Goal: Task Accomplishment & Management: Use online tool/utility

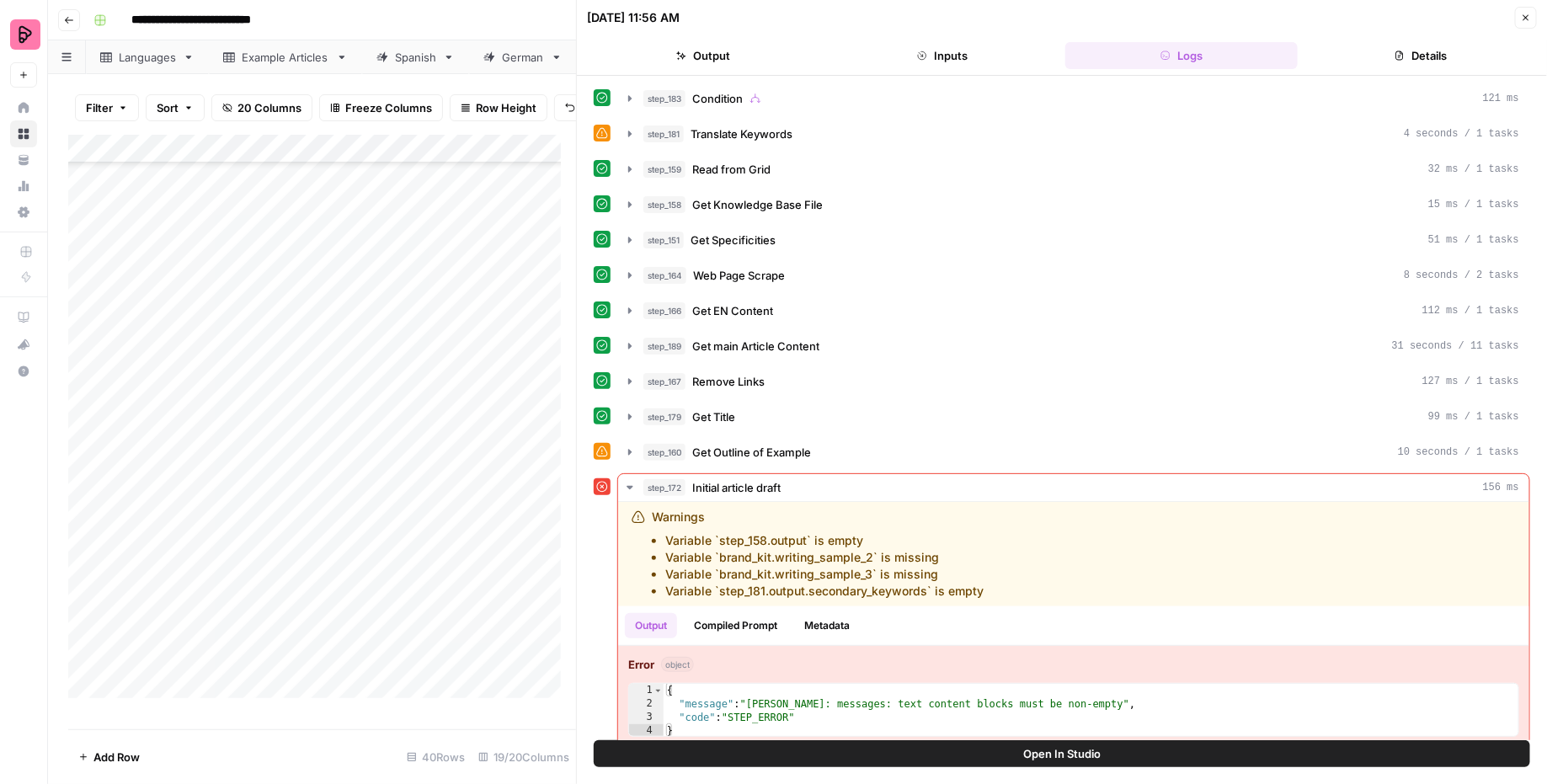
scroll to position [361, 0]
click at [492, 28] on div "**********" at bounding box center [808, 21] width 1443 height 27
click at [1530, 22] on icon "button" at bounding box center [1525, 17] width 10 height 10
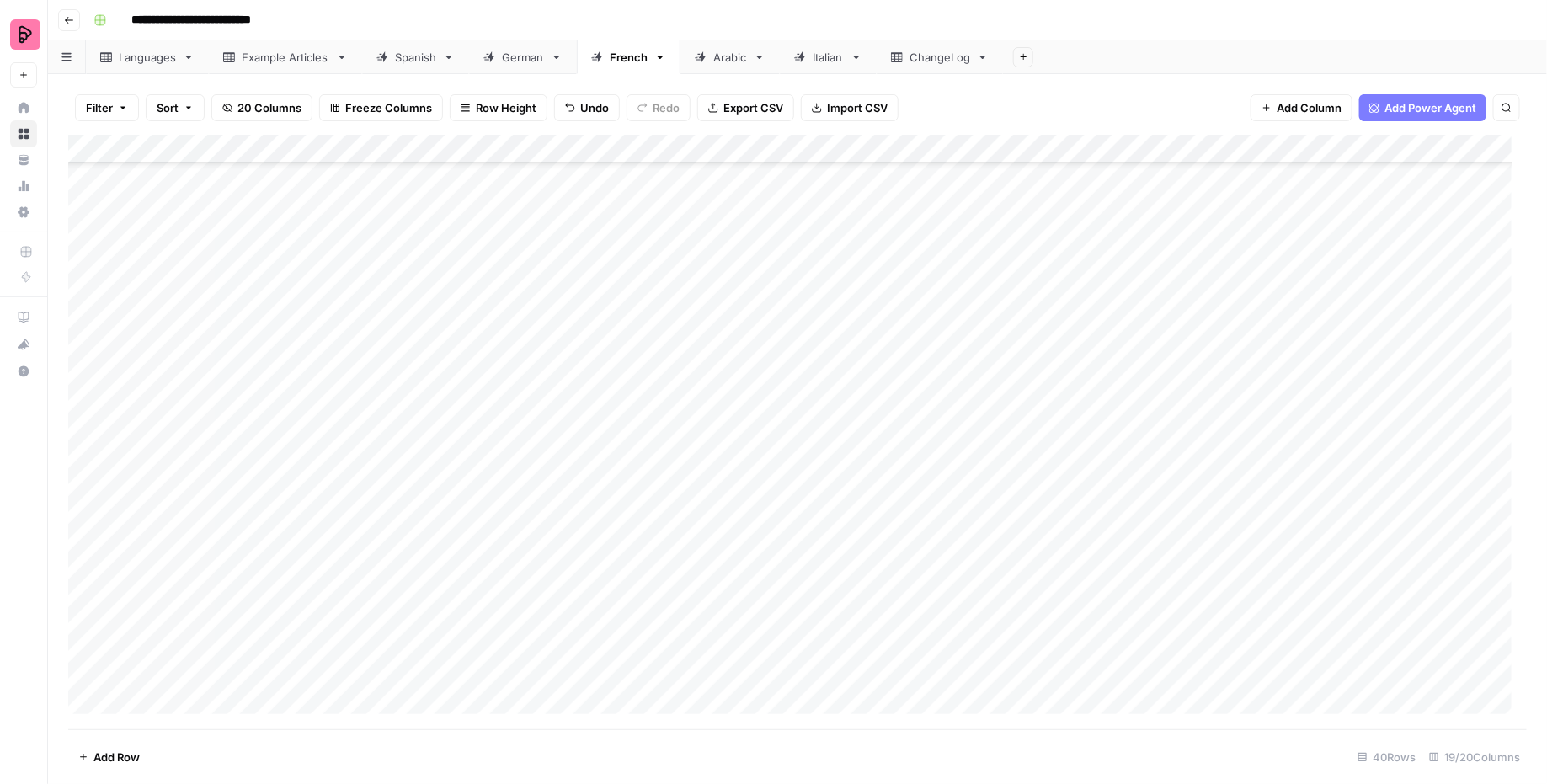
click at [944, 55] on div "ChangeLog" at bounding box center [940, 56] width 61 height 17
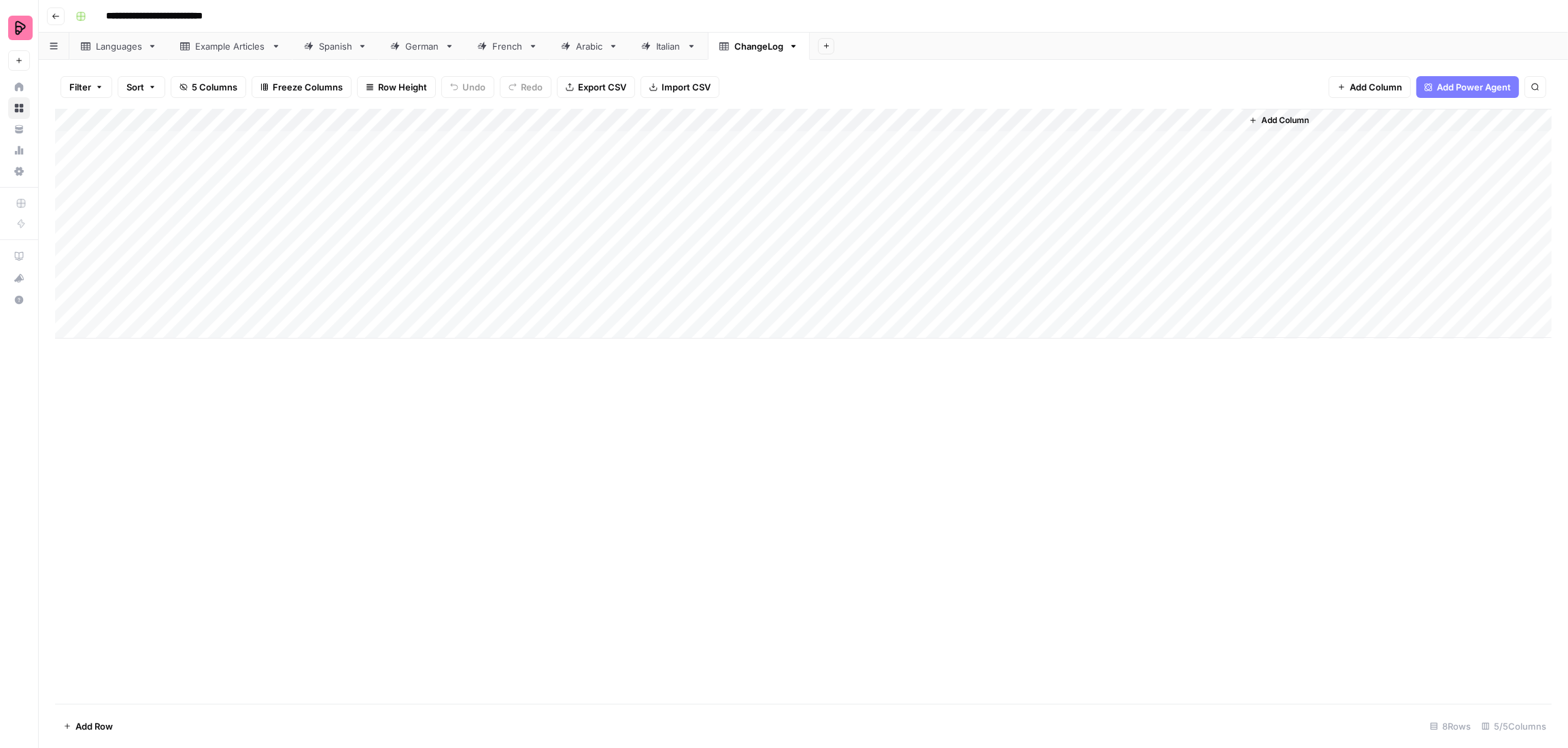
click at [334, 53] on link "Spanish" at bounding box center [335, 46] width 86 height 28
click at [196, 609] on div "Add Column" at bounding box center [804, 406] width 1497 height 595
click at [193, 633] on div "Add Column" at bounding box center [804, 406] width 1497 height 595
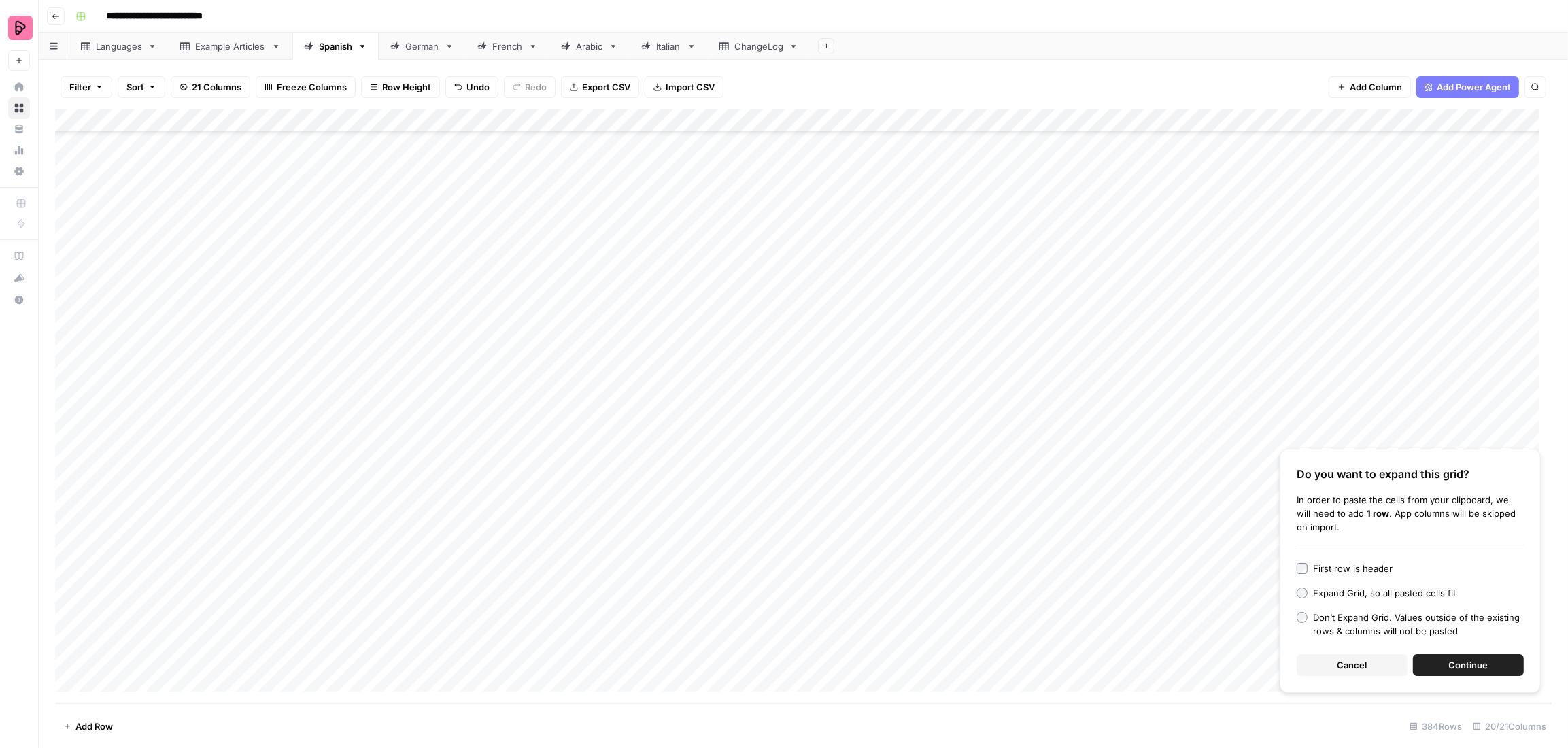
click at [1249, 568] on div "First row is header" at bounding box center [1353, 568] width 80 height 14
click at [1249, 633] on span "Continue" at bounding box center [1469, 665] width 39 height 14
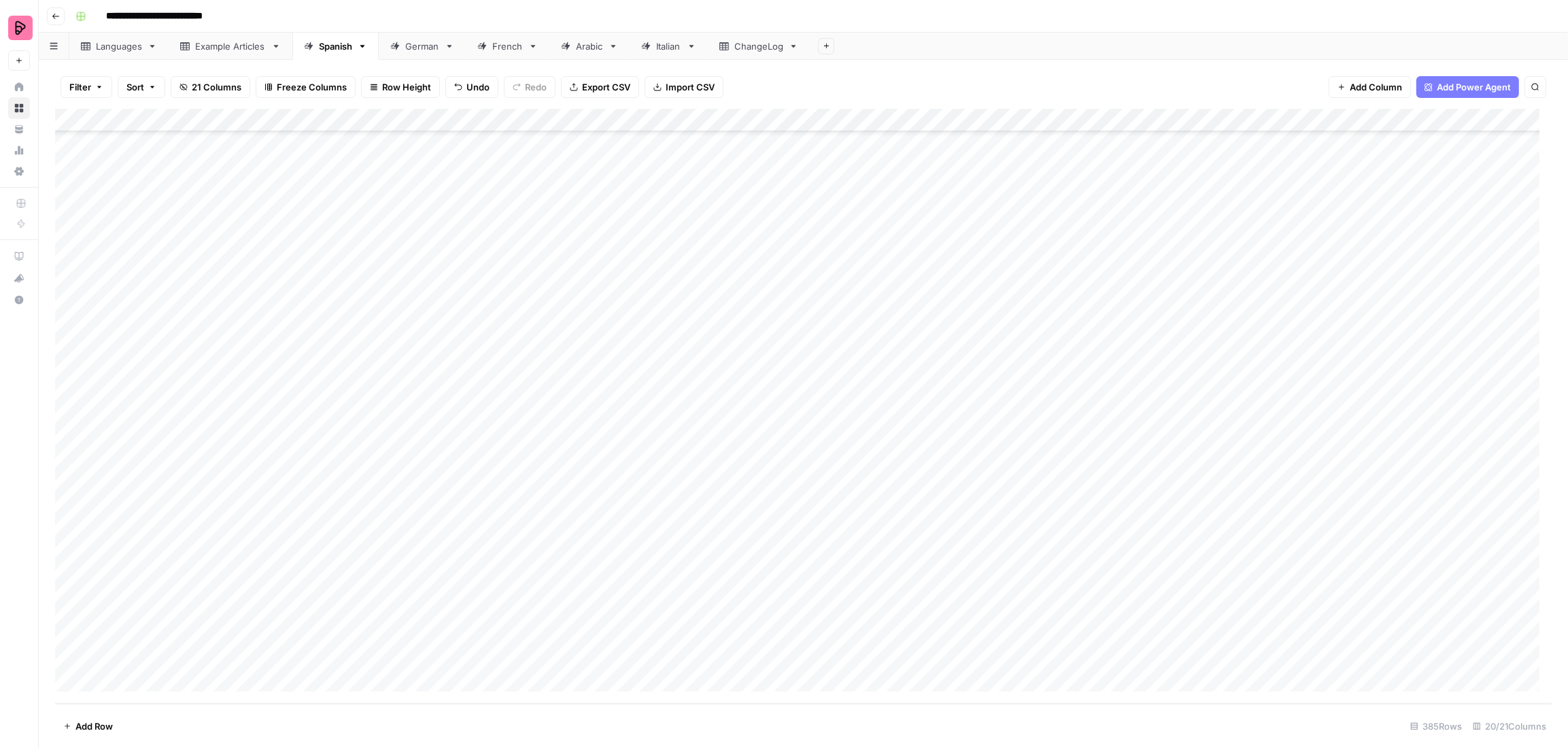
drag, startPoint x: 337, startPoint y: 589, endPoint x: 777, endPoint y: 660, distance: 445.7
click at [777, 633] on div "Add Column" at bounding box center [804, 406] width 1497 height 595
click at [1003, 623] on div "Add Column" at bounding box center [804, 406] width 1497 height 595
click at [807, 633] on div "Add Column" at bounding box center [804, 406] width 1497 height 595
click at [931, 633] on div "Add Column" at bounding box center [804, 406] width 1497 height 595
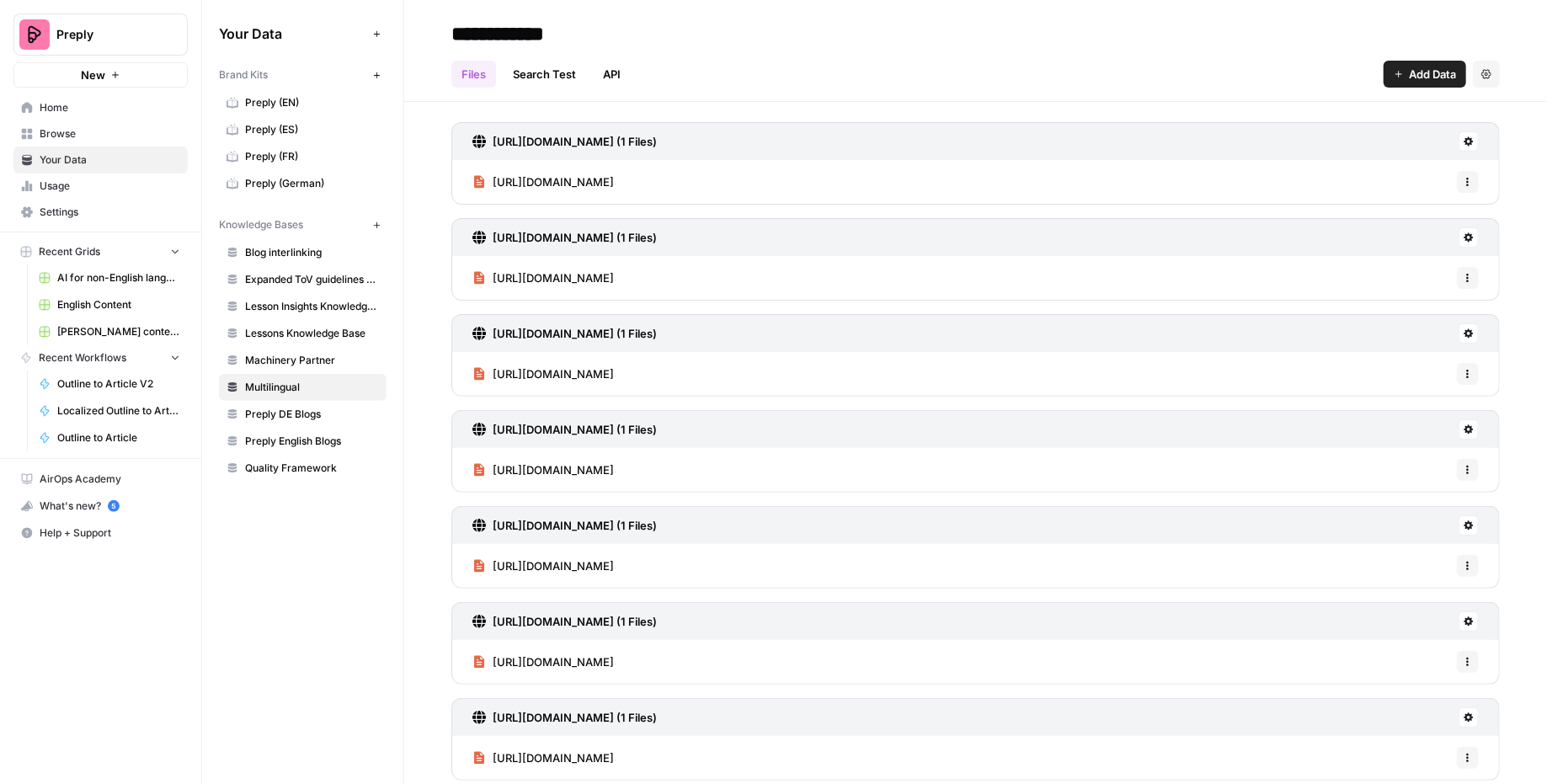
scroll to position [1383, 0]
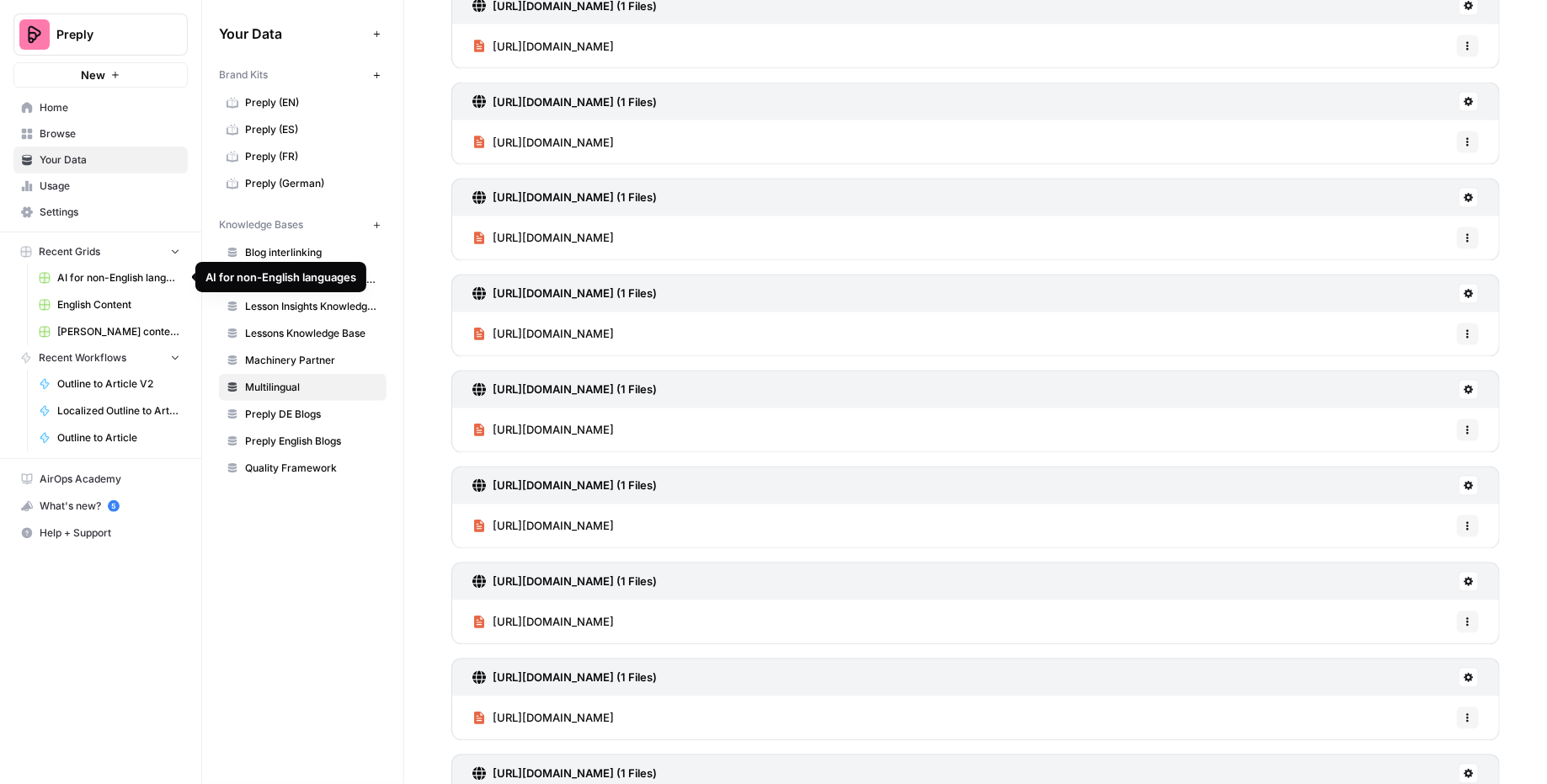
click at [107, 281] on span "AI for non-English languages" at bounding box center [118, 278] width 123 height 15
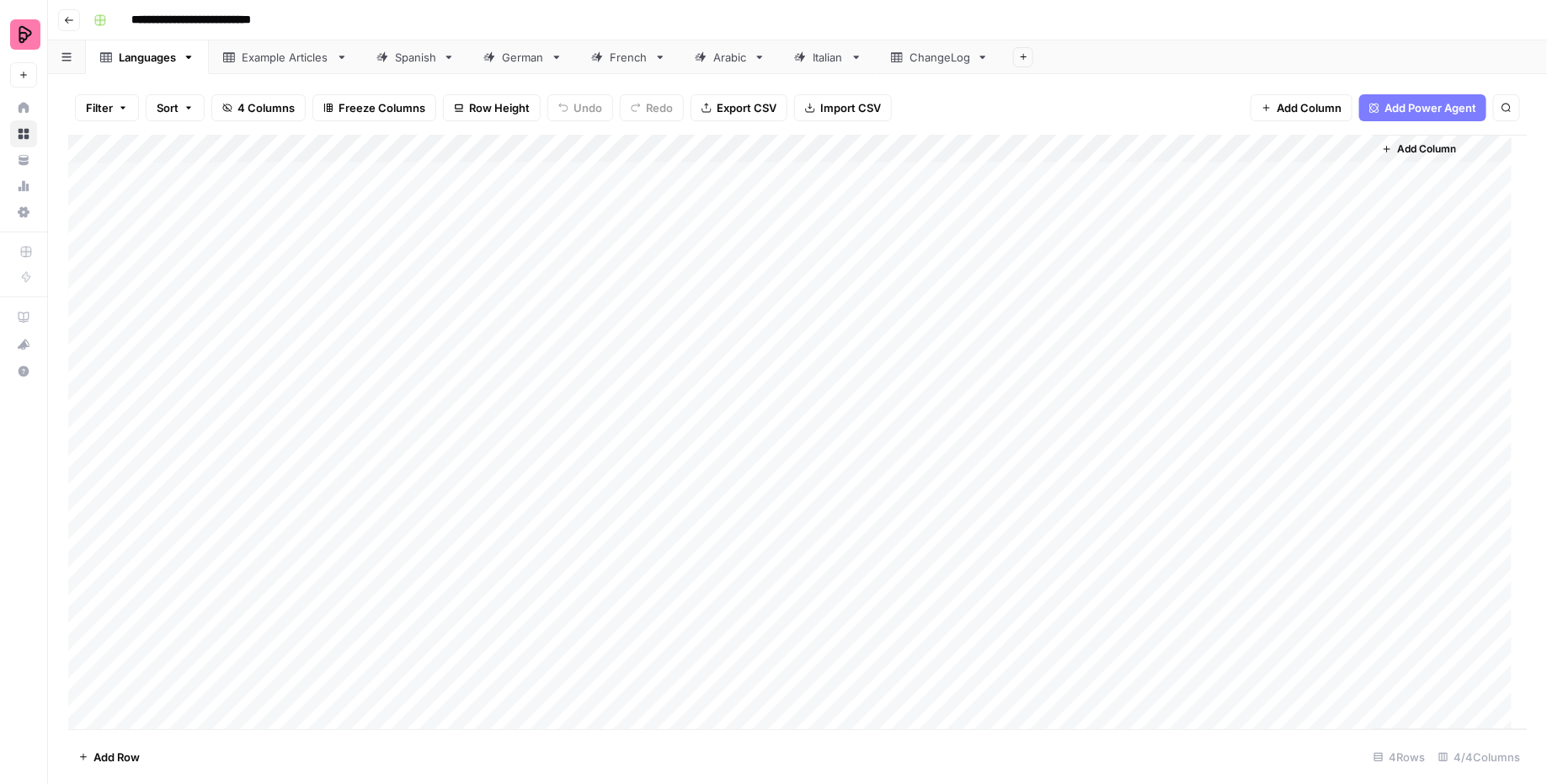
click at [624, 63] on div "French" at bounding box center [628, 56] width 38 height 17
click at [415, 146] on div "Add Column" at bounding box center [798, 432] width 1459 height 595
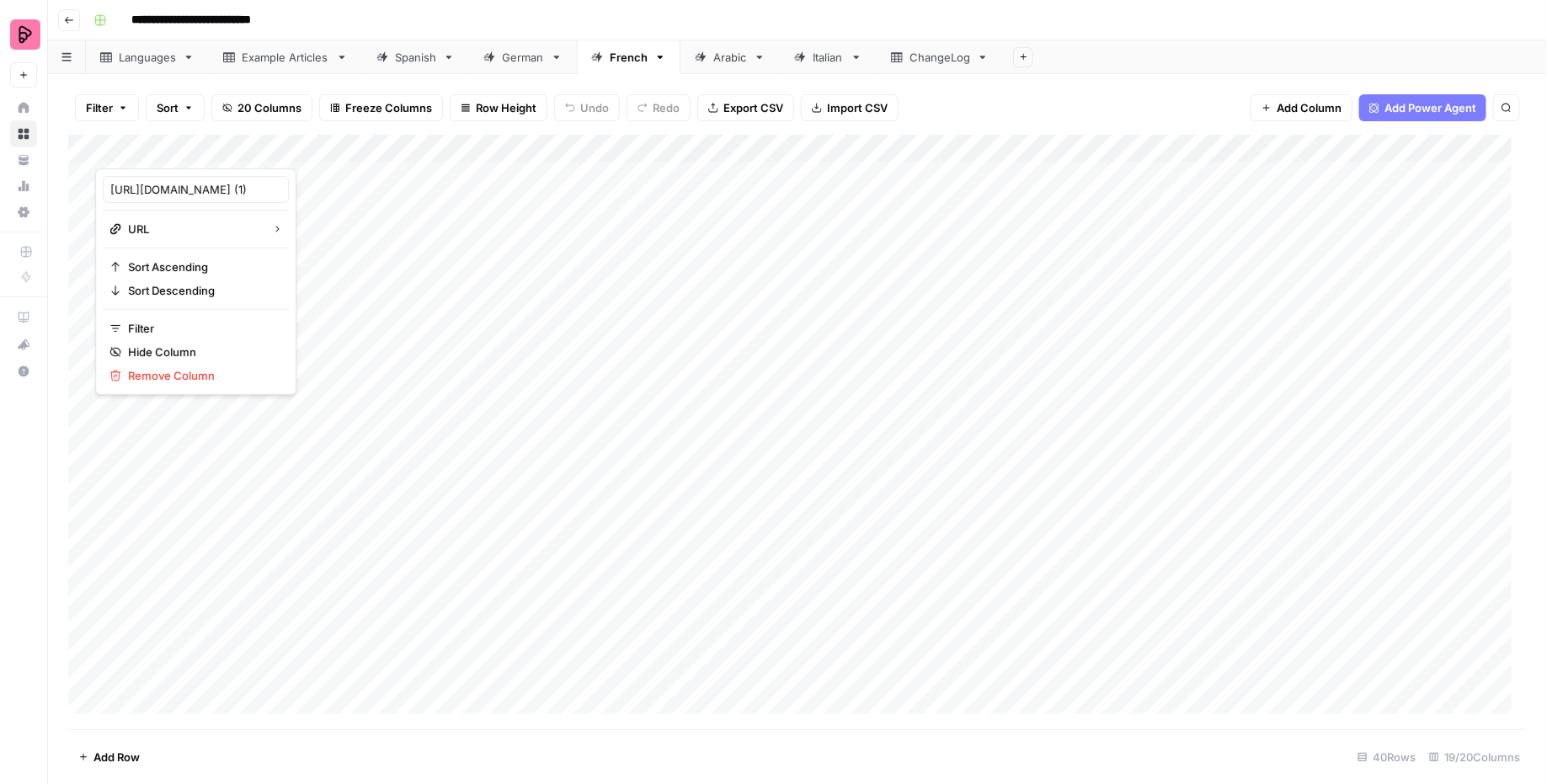
click at [403, 59] on div "Spanish" at bounding box center [416, 56] width 41 height 17
click at [546, 65] on link "German" at bounding box center [523, 57] width 108 height 34
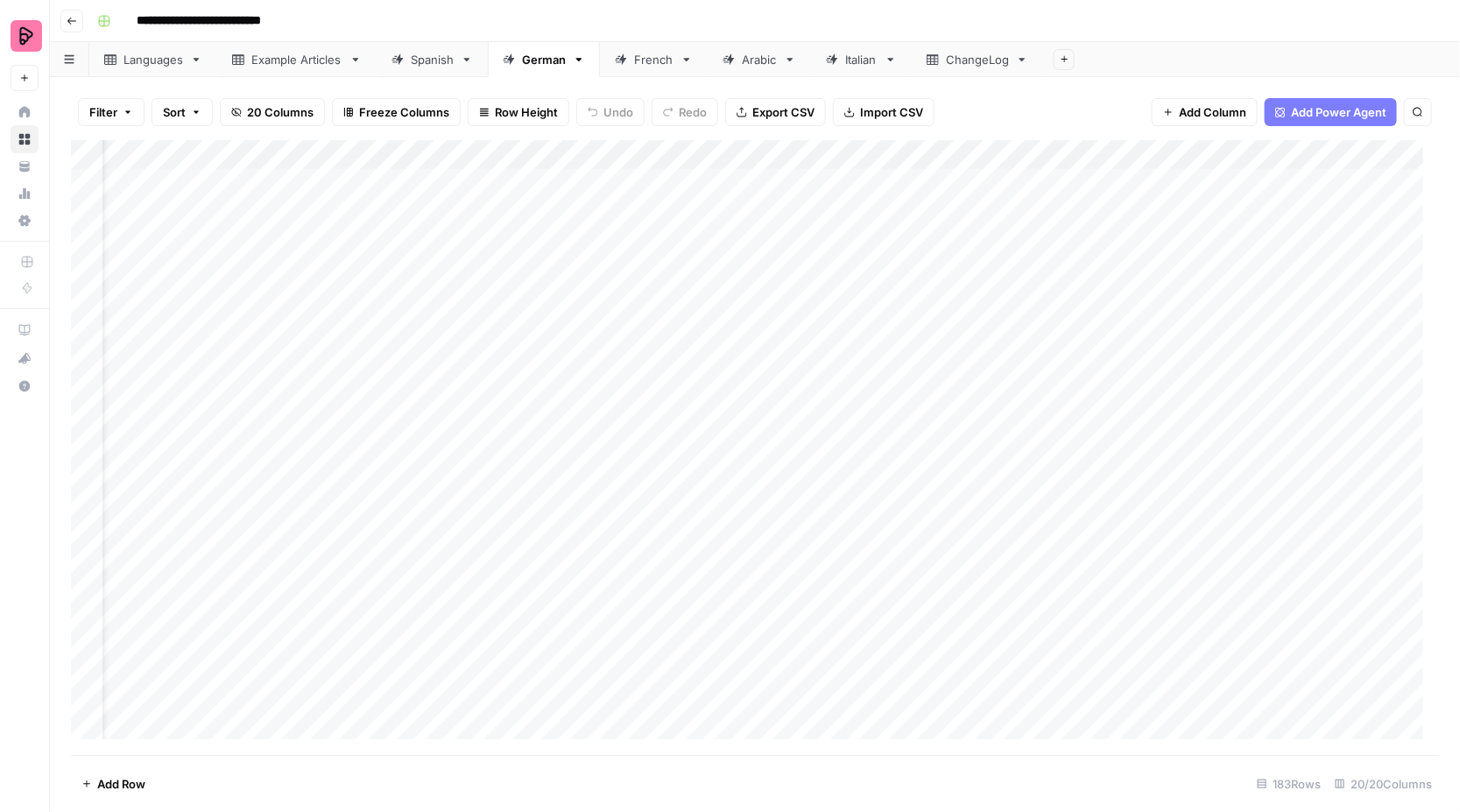
scroll to position [0, 112]
click at [429, 74] on link "Spanish" at bounding box center [432, 60] width 111 height 35
click at [782, 505] on div "Add Column" at bounding box center [755, 447] width 1369 height 615
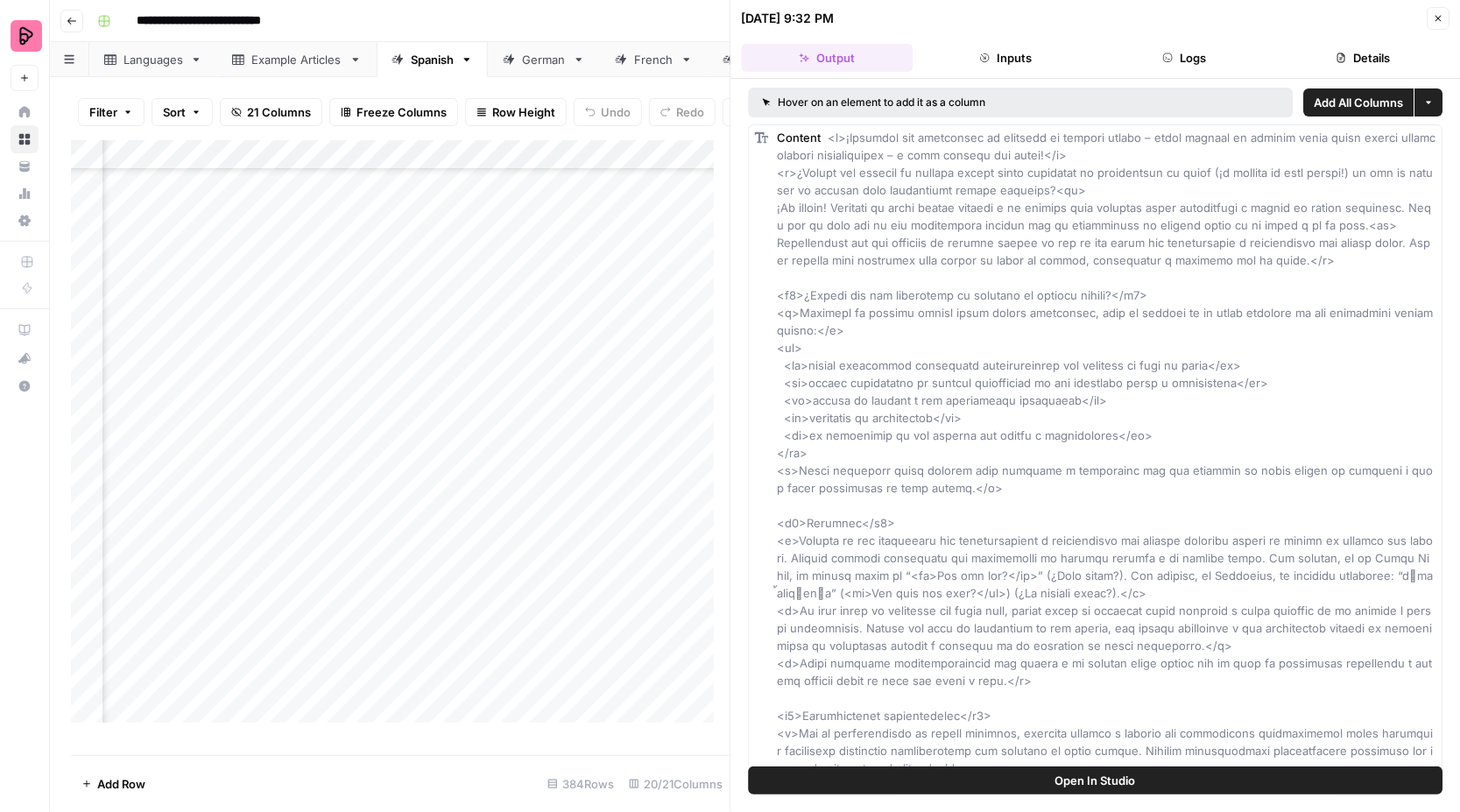
click at [1234, 68] on button "Logs" at bounding box center [1185, 58] width 172 height 28
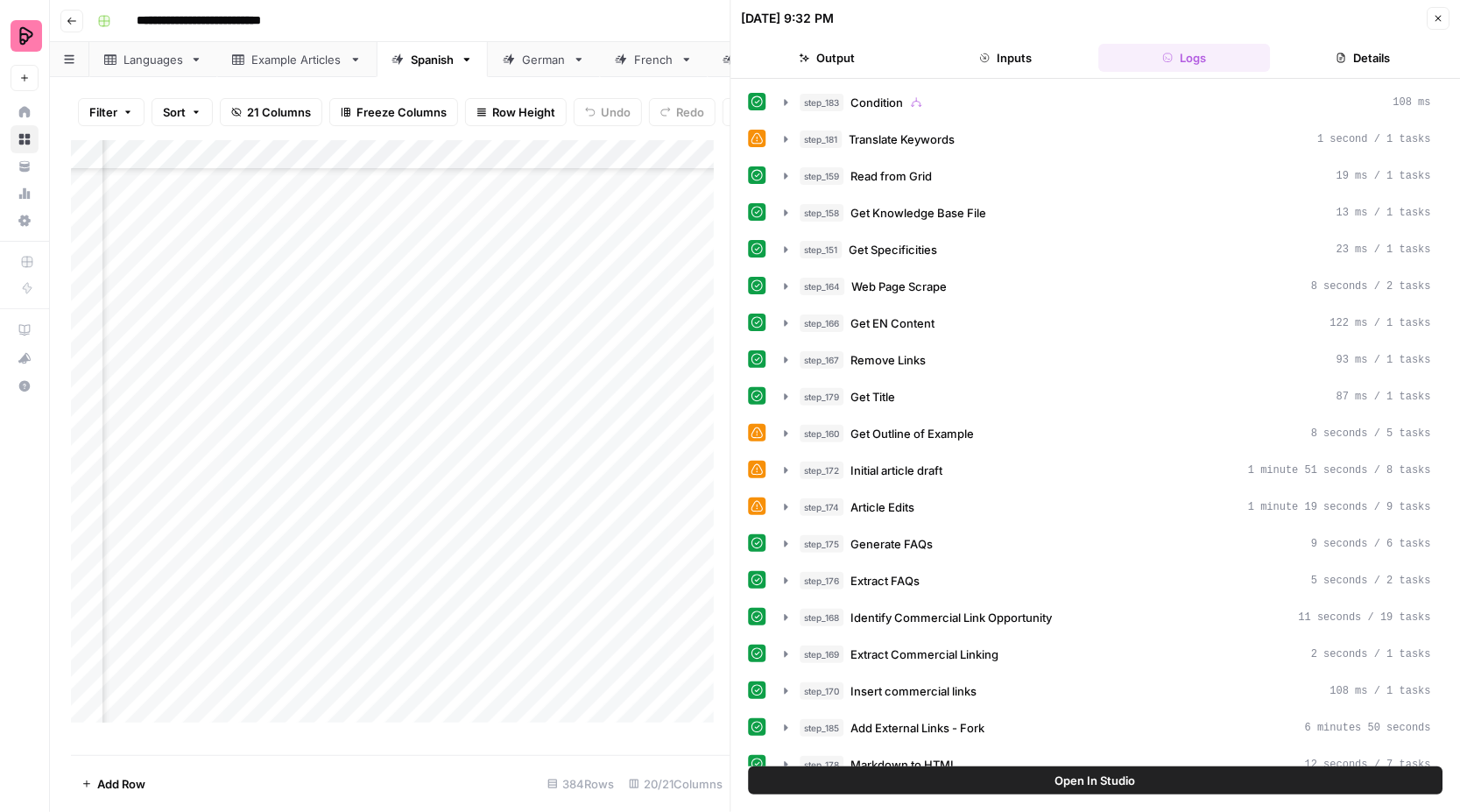
click at [1351, 65] on button "Details" at bounding box center [1364, 58] width 172 height 28
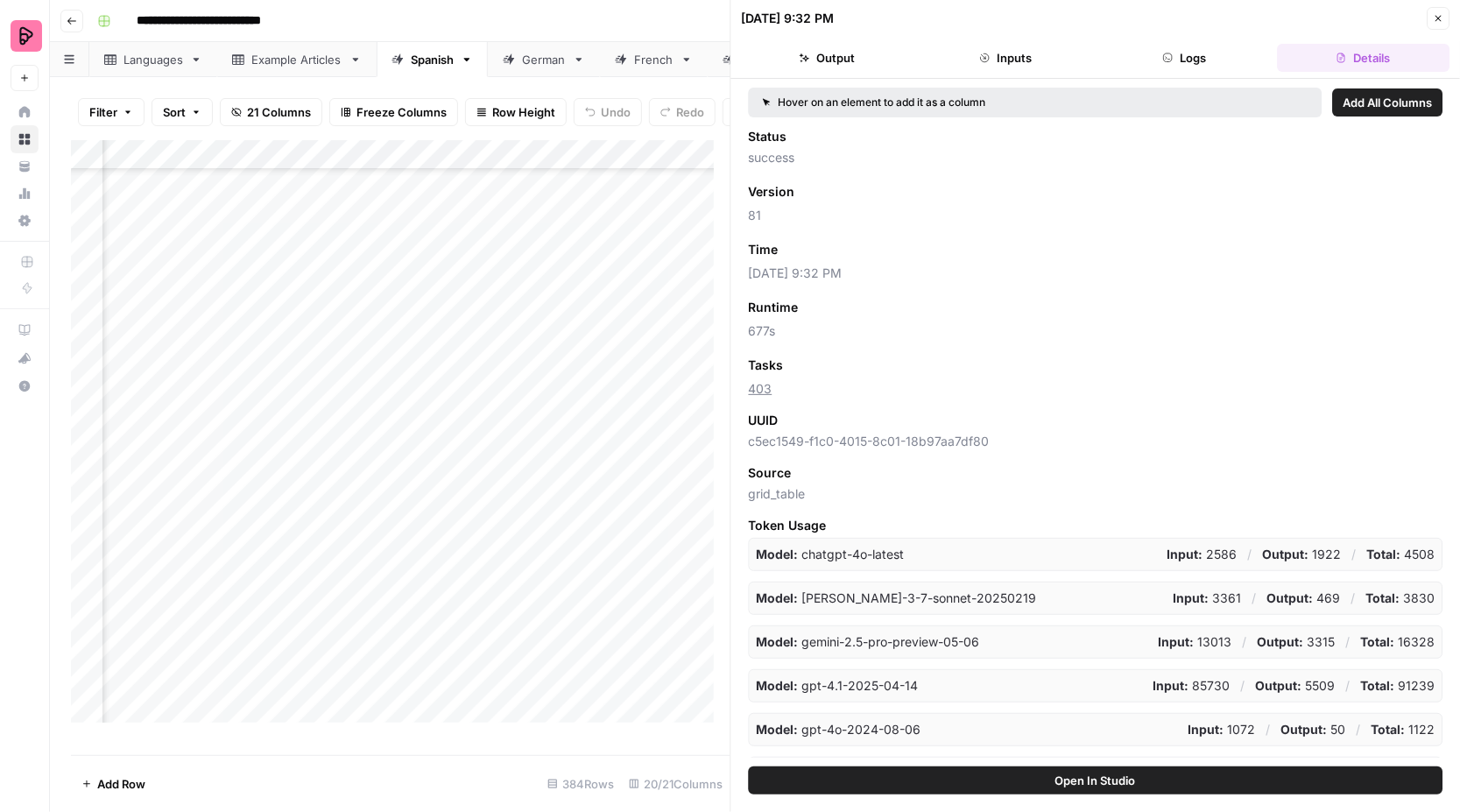
click at [1434, 22] on button "Close" at bounding box center [1438, 19] width 22 height 22
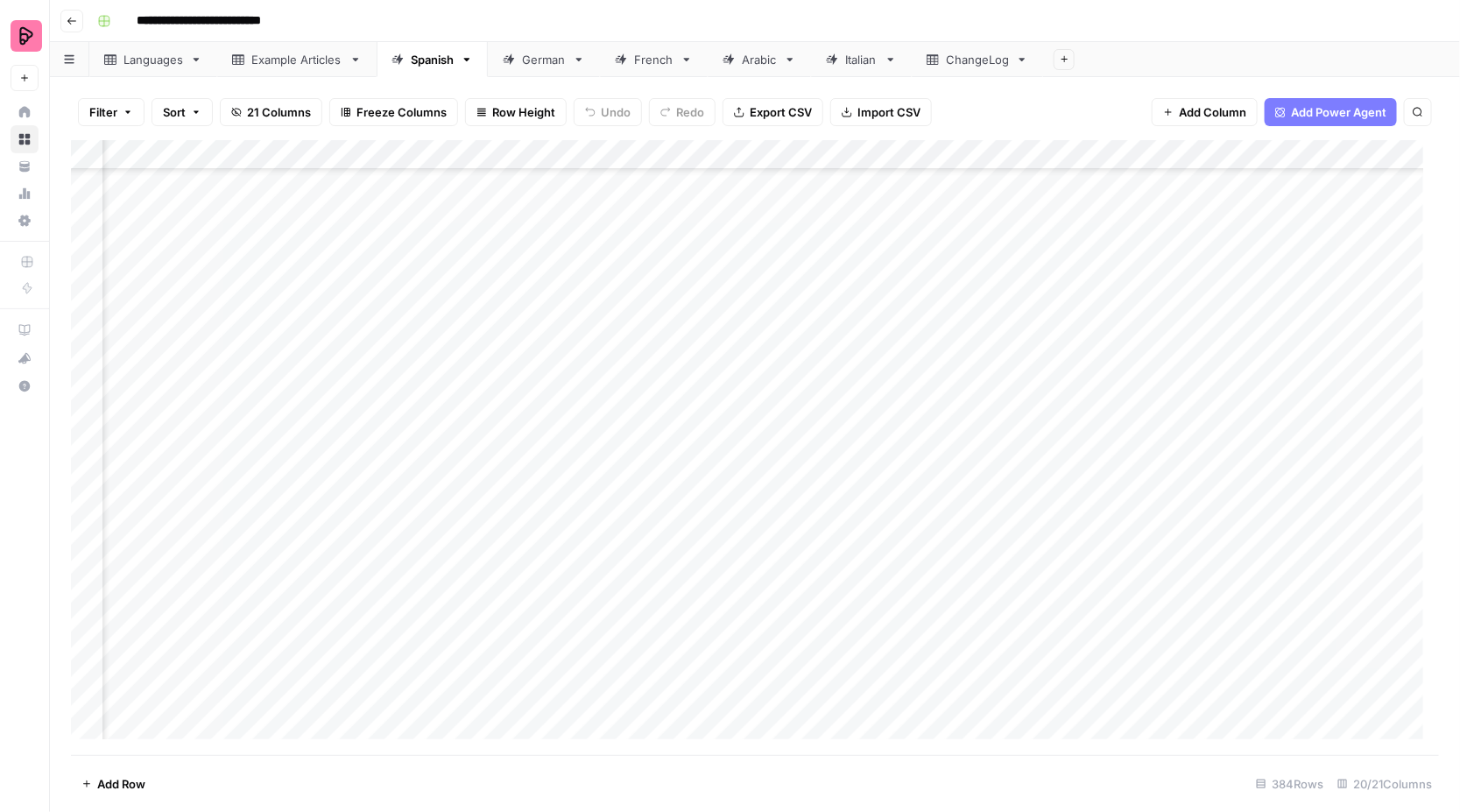
scroll to position [9749, 255]
click at [779, 470] on div "Add Column" at bounding box center [755, 447] width 1369 height 615
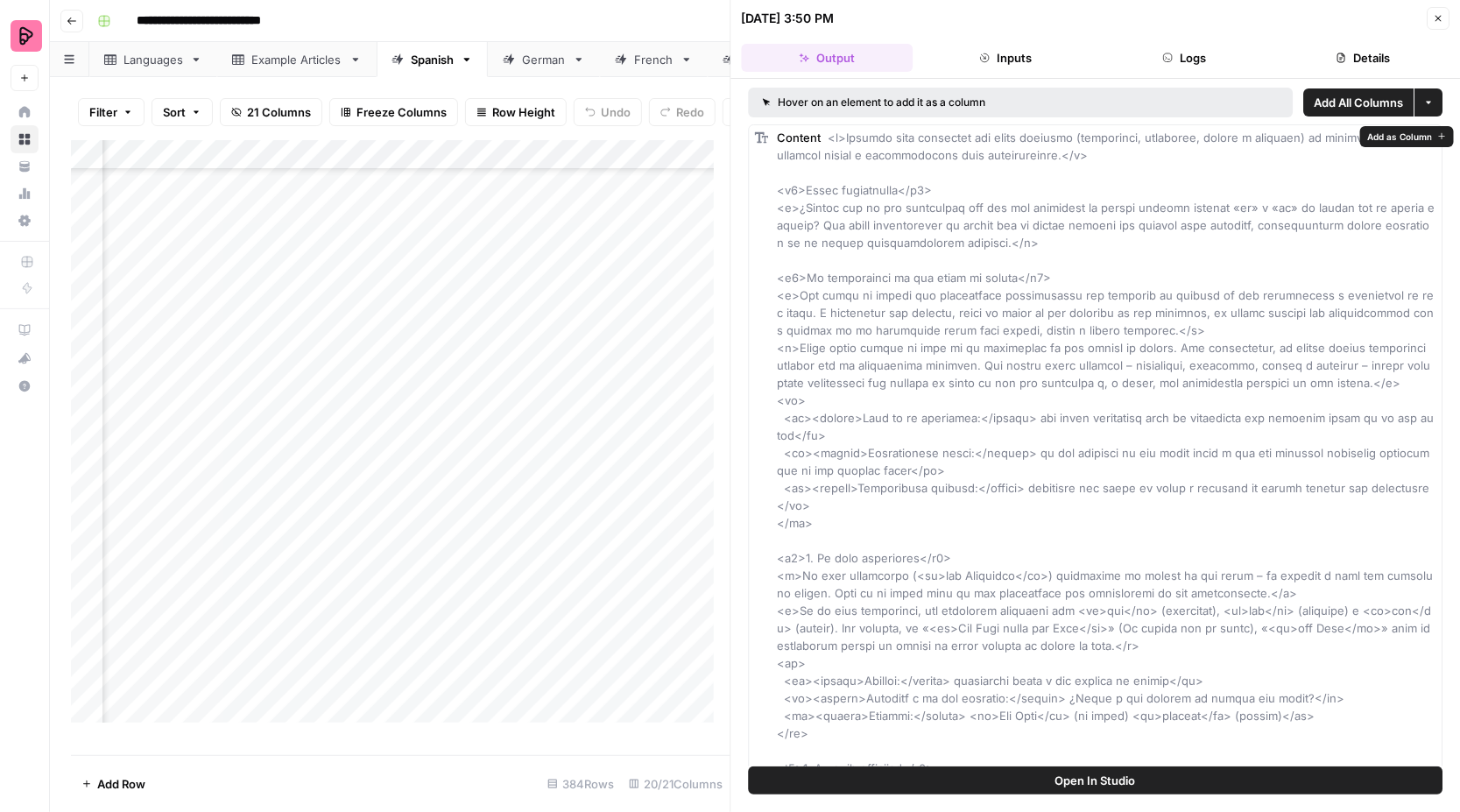
click at [1354, 48] on button "Details" at bounding box center [1364, 58] width 172 height 28
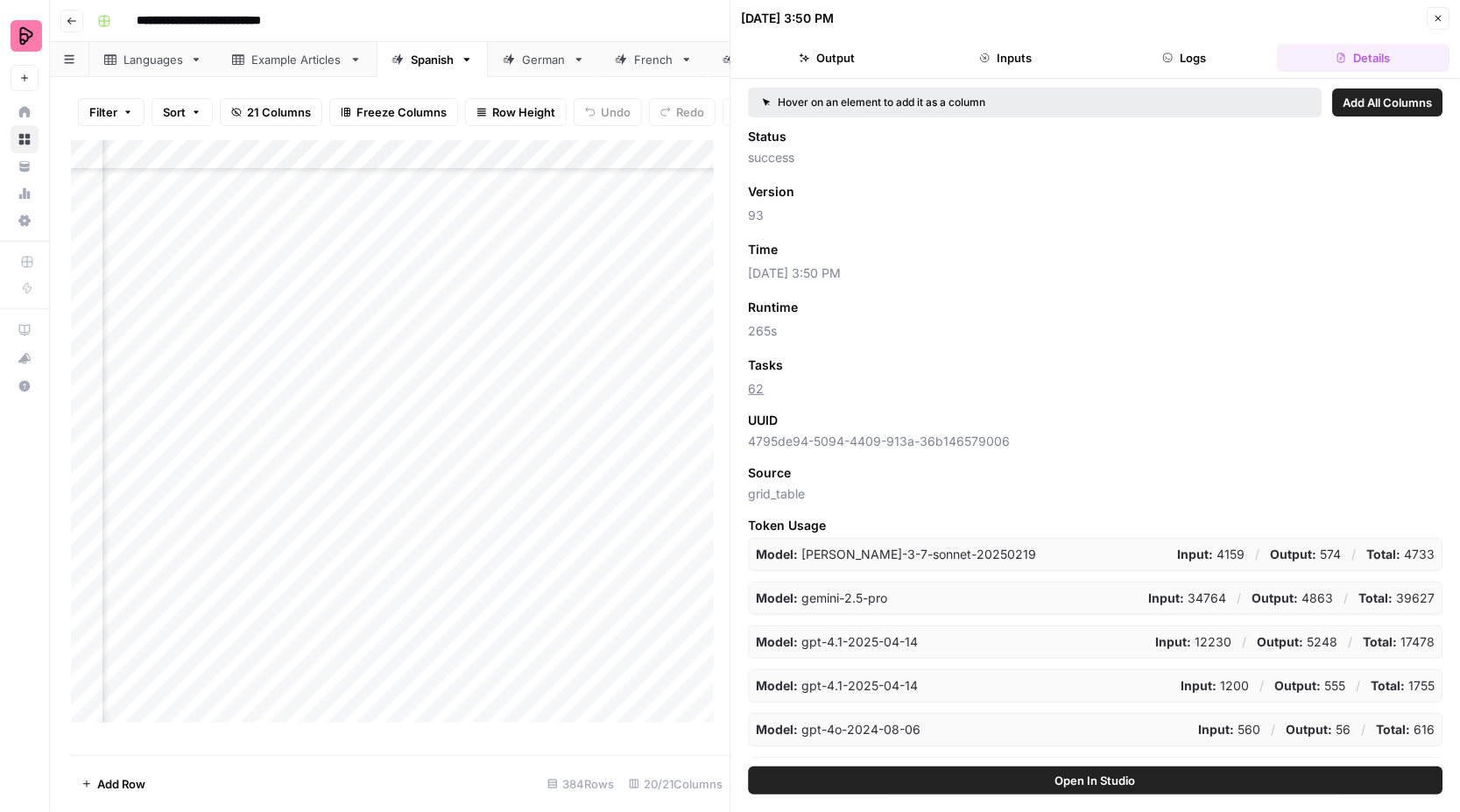
click at [1444, 21] on button "Close" at bounding box center [1438, 19] width 22 height 22
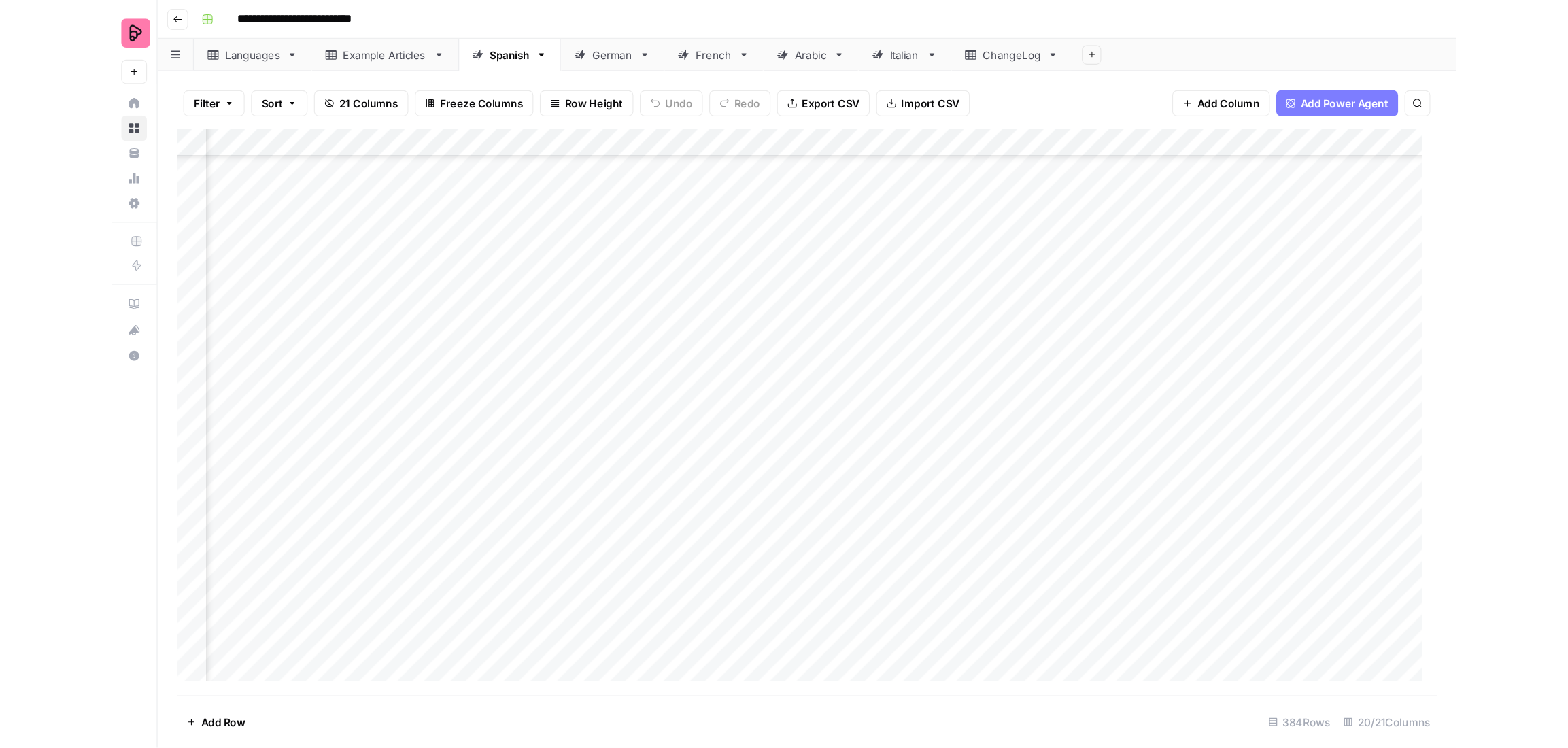
scroll to position [8449, 198]
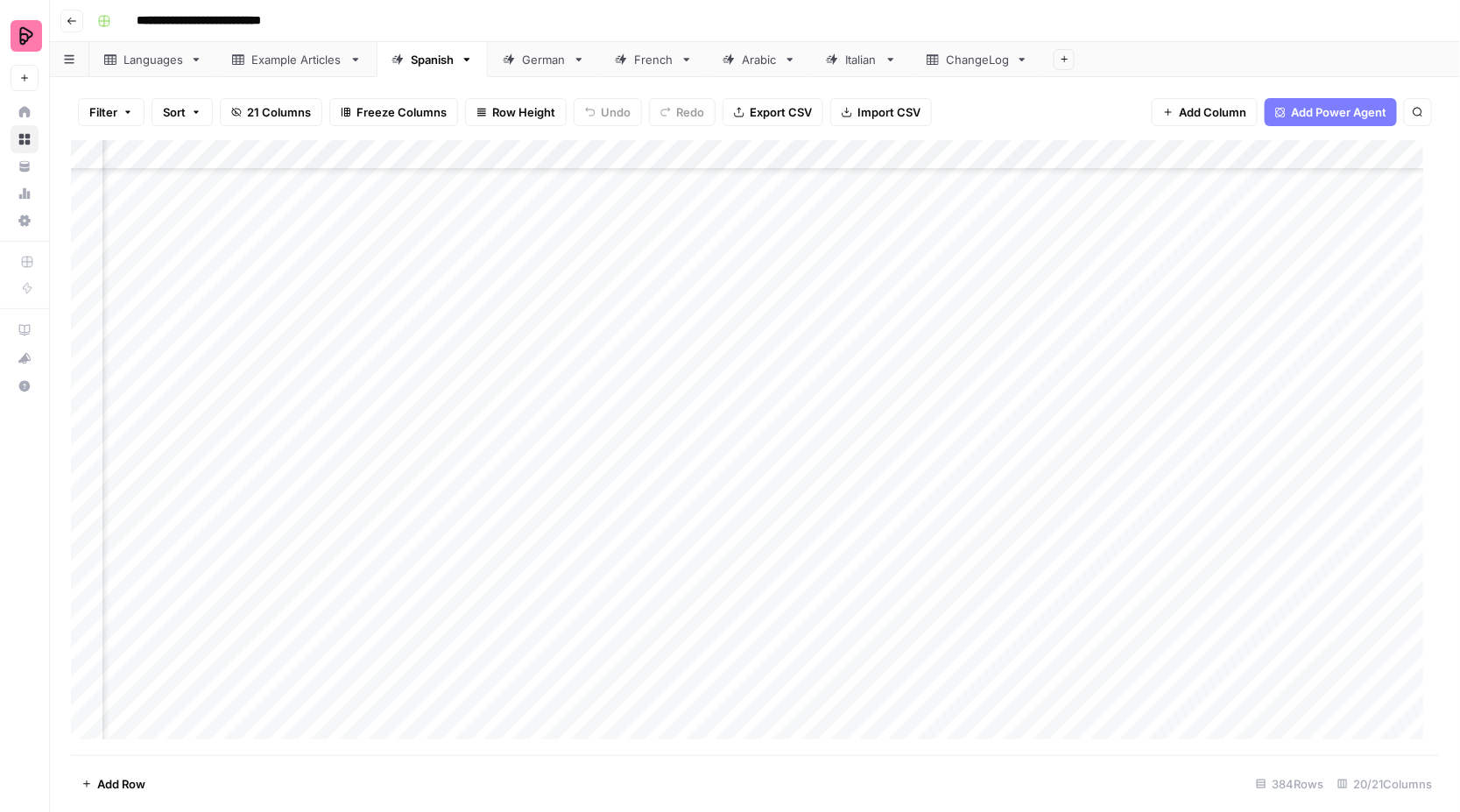
click at [778, 530] on div "Add Column" at bounding box center [755, 447] width 1369 height 615
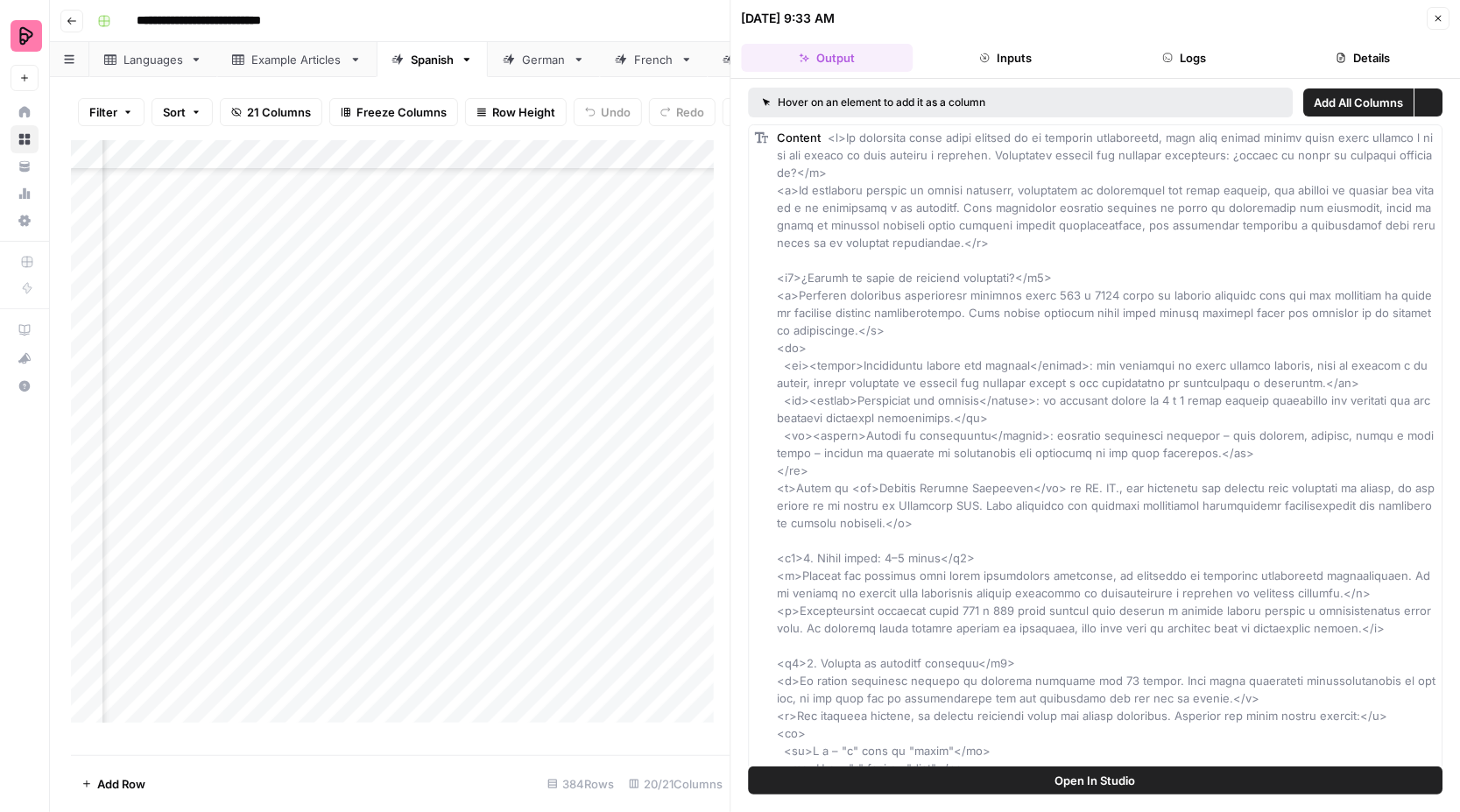
click at [1360, 48] on button "Details" at bounding box center [1364, 58] width 172 height 28
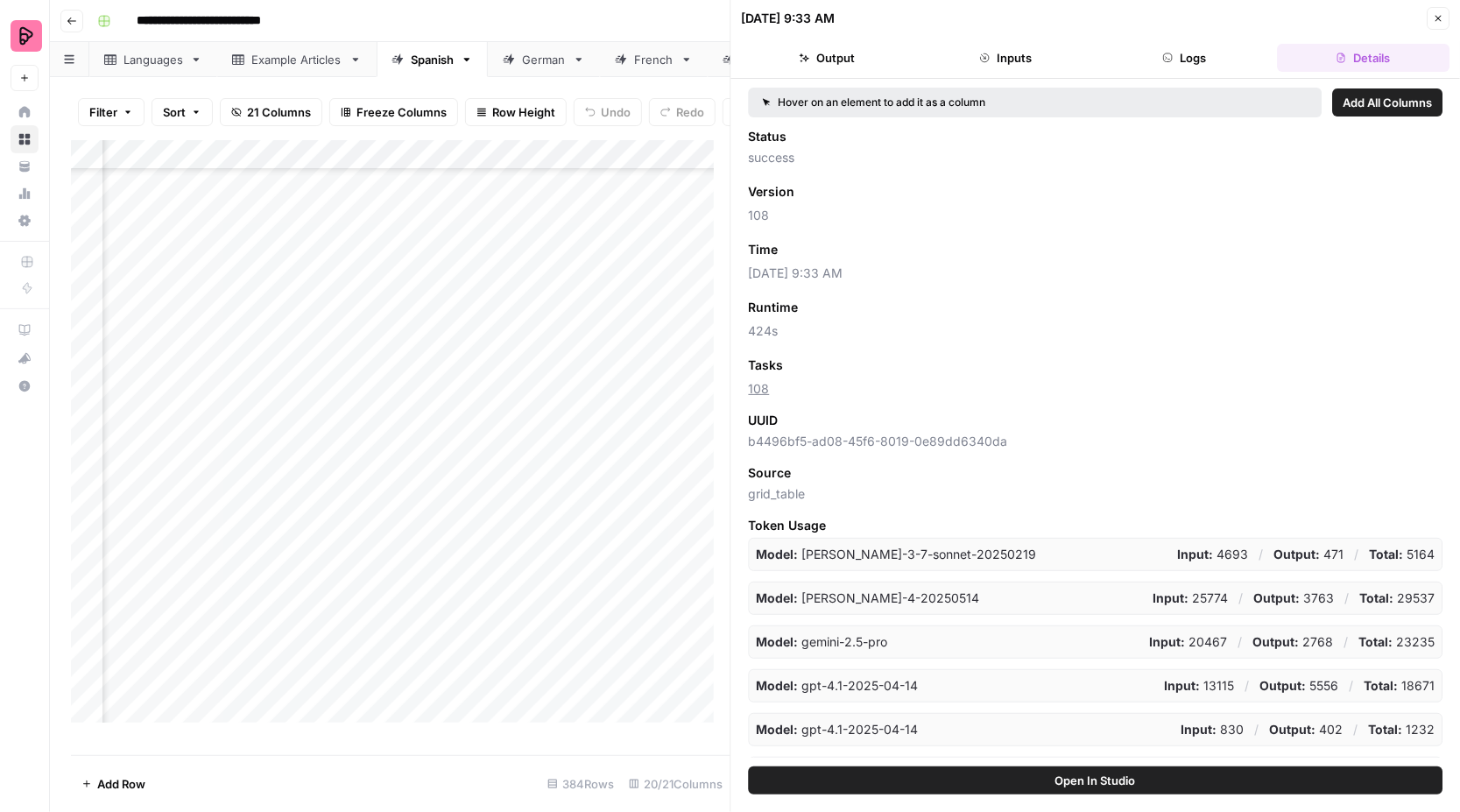
click at [1439, 19] on icon "button" at bounding box center [1439, 19] width 7 height 7
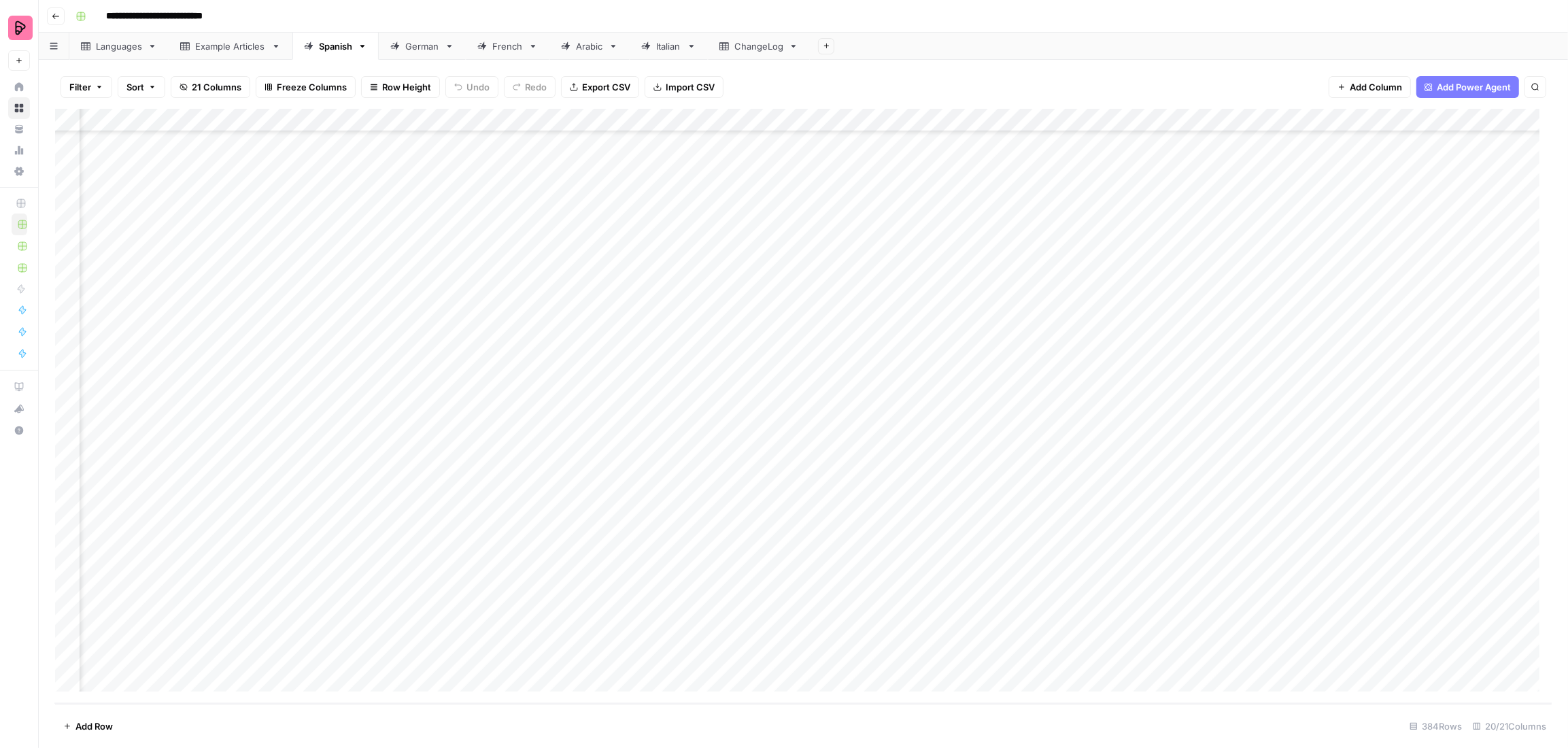
scroll to position [8342, 198]
click at [523, 47] on link "French" at bounding box center [507, 46] width 84 height 28
drag, startPoint x: 450, startPoint y: 390, endPoint x: 478, endPoint y: 627, distance: 238.6
click at [478, 627] on div "Add Column" at bounding box center [804, 406] width 1497 height 595
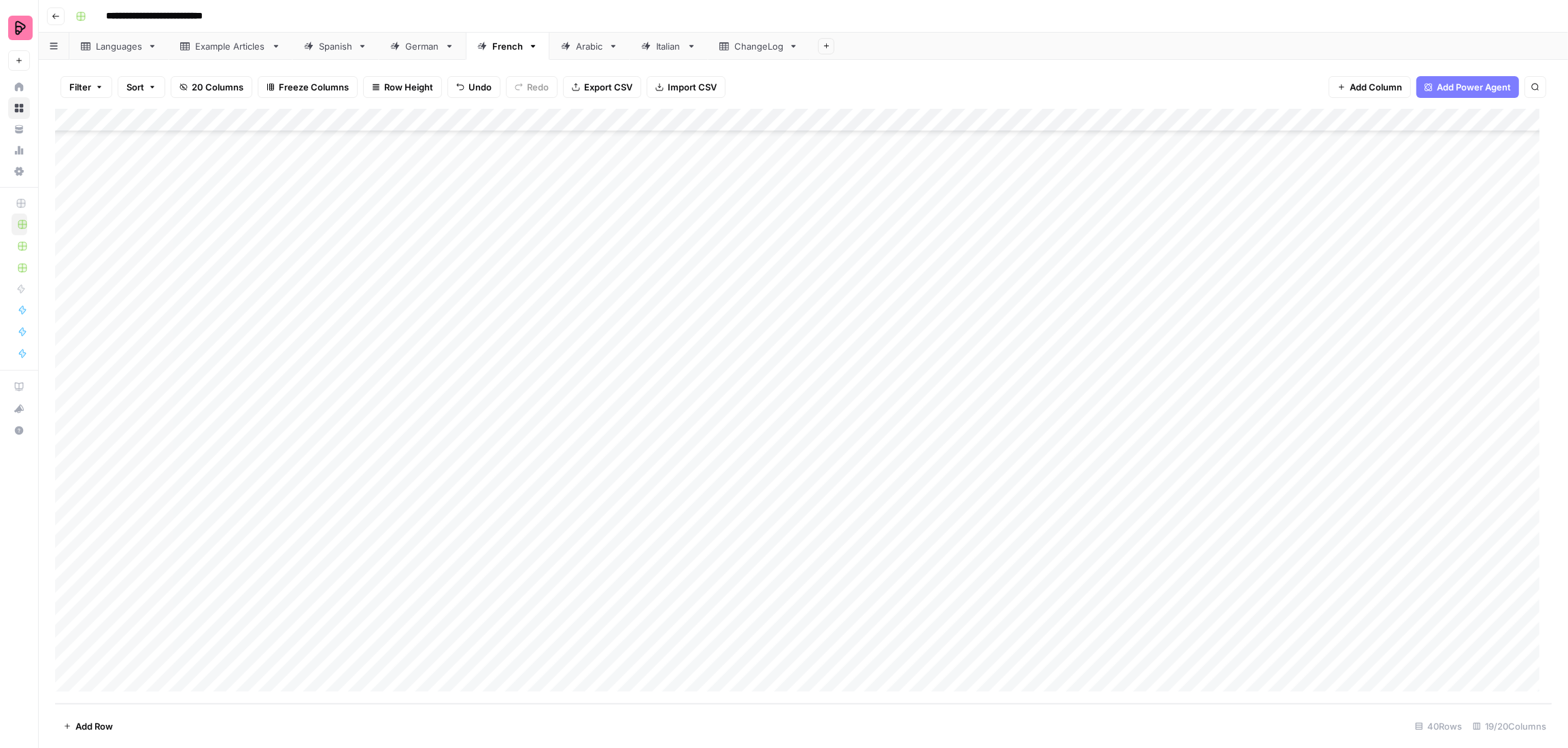
drag, startPoint x: 575, startPoint y: 329, endPoint x: 566, endPoint y: 632, distance: 303.1
click at [566, 632] on div "Add Column" at bounding box center [804, 406] width 1497 height 595
click at [468, 327] on div "Add Column" at bounding box center [804, 406] width 1497 height 595
click at [521, 334] on div "Add Column" at bounding box center [804, 406] width 1497 height 595
click at [673, 328] on div "Add Column" at bounding box center [804, 406] width 1497 height 595
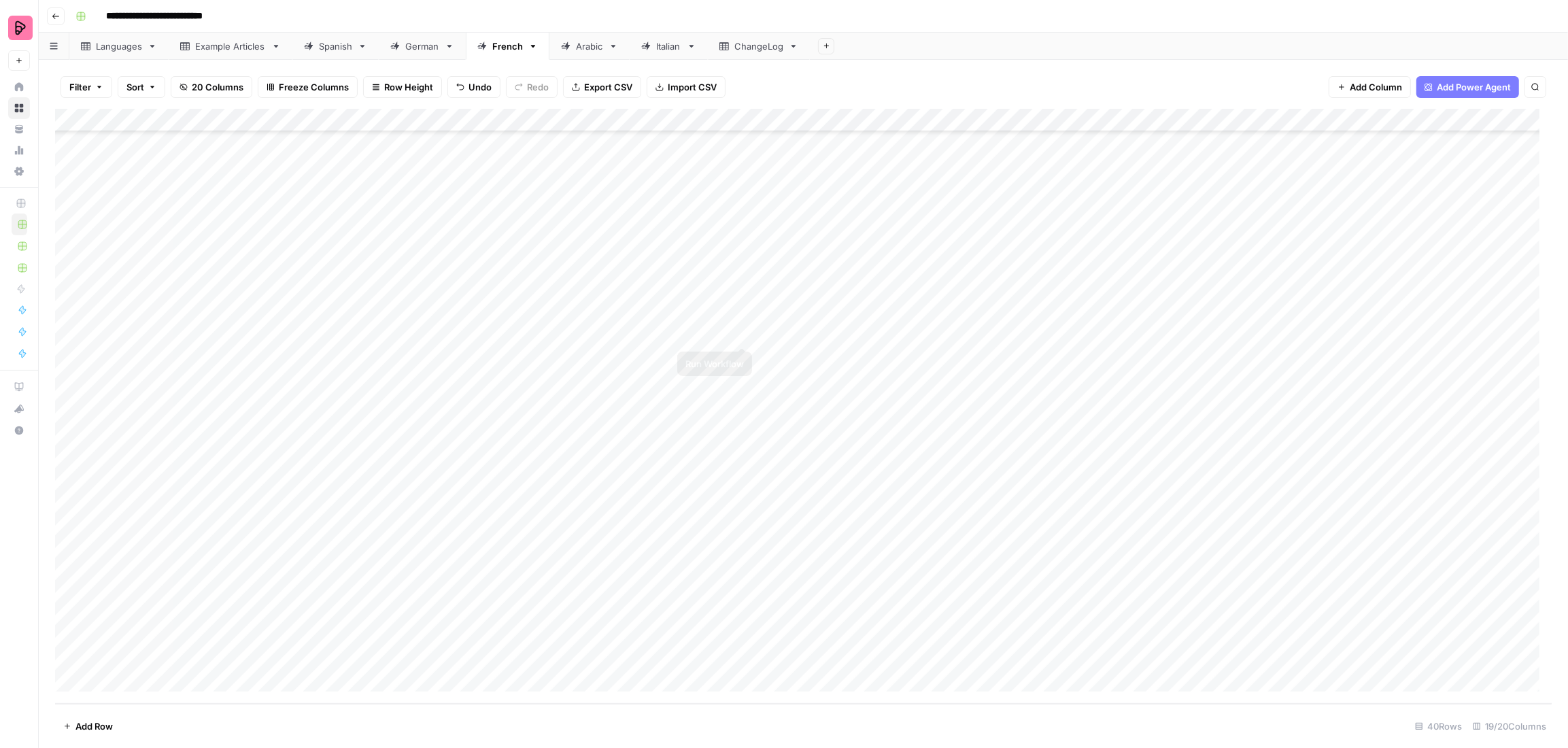
click at [743, 333] on div "Add Column" at bounding box center [804, 406] width 1497 height 595
click at [743, 356] on div "Add Column" at bounding box center [804, 406] width 1497 height 595
click at [741, 378] on div "Add Column" at bounding box center [804, 406] width 1497 height 595
click at [745, 405] on div "Add Column" at bounding box center [804, 406] width 1497 height 595
click at [743, 426] on div "Add Column" at bounding box center [804, 406] width 1497 height 595
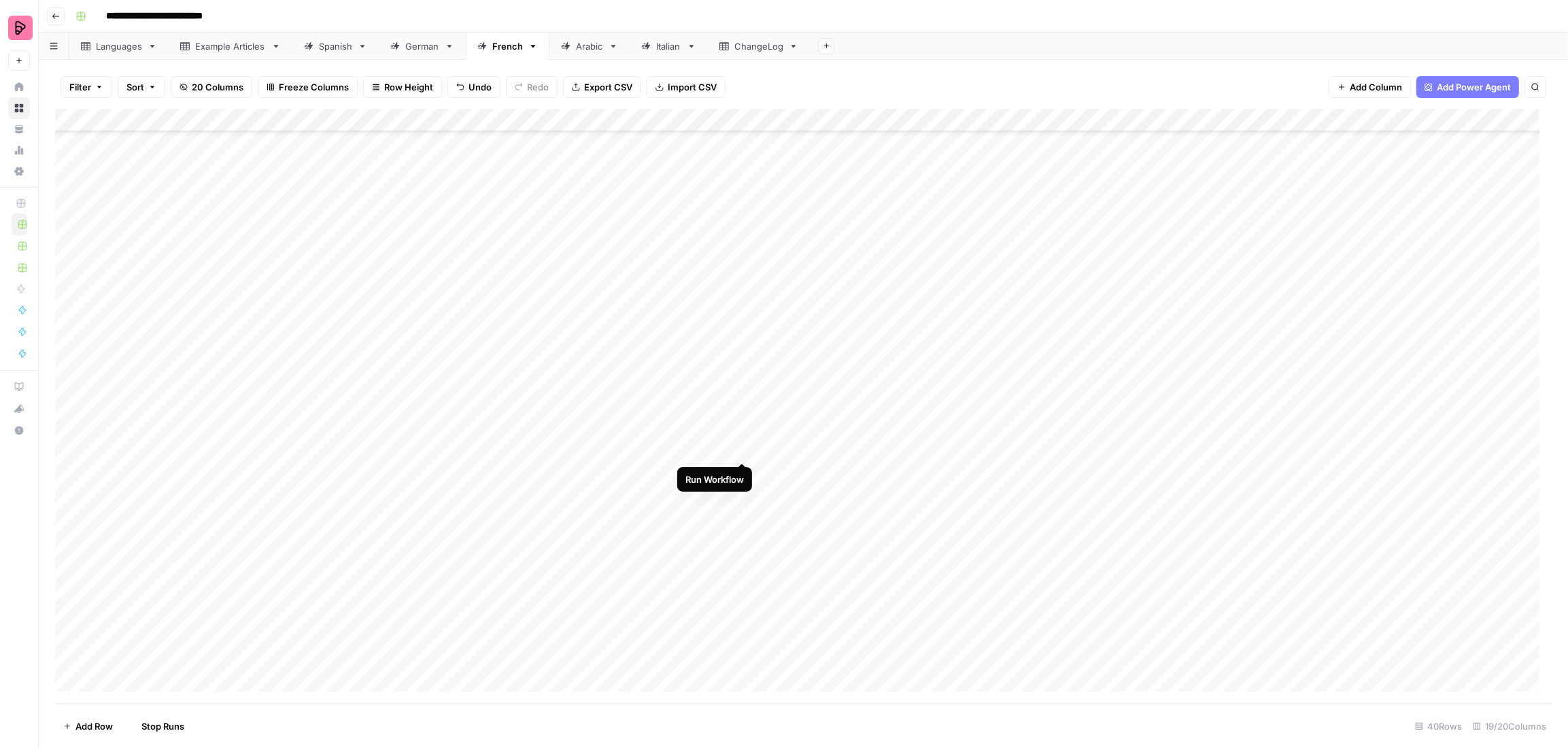
click at [744, 451] on div "Add Column" at bounding box center [804, 406] width 1497 height 595
click at [742, 471] on div "Add Column" at bounding box center [804, 406] width 1497 height 595
click at [744, 492] on div "Add Column" at bounding box center [804, 406] width 1497 height 595
click at [741, 520] on div "Add Column" at bounding box center [804, 406] width 1497 height 595
click at [743, 542] on div "Add Column" at bounding box center [804, 406] width 1497 height 595
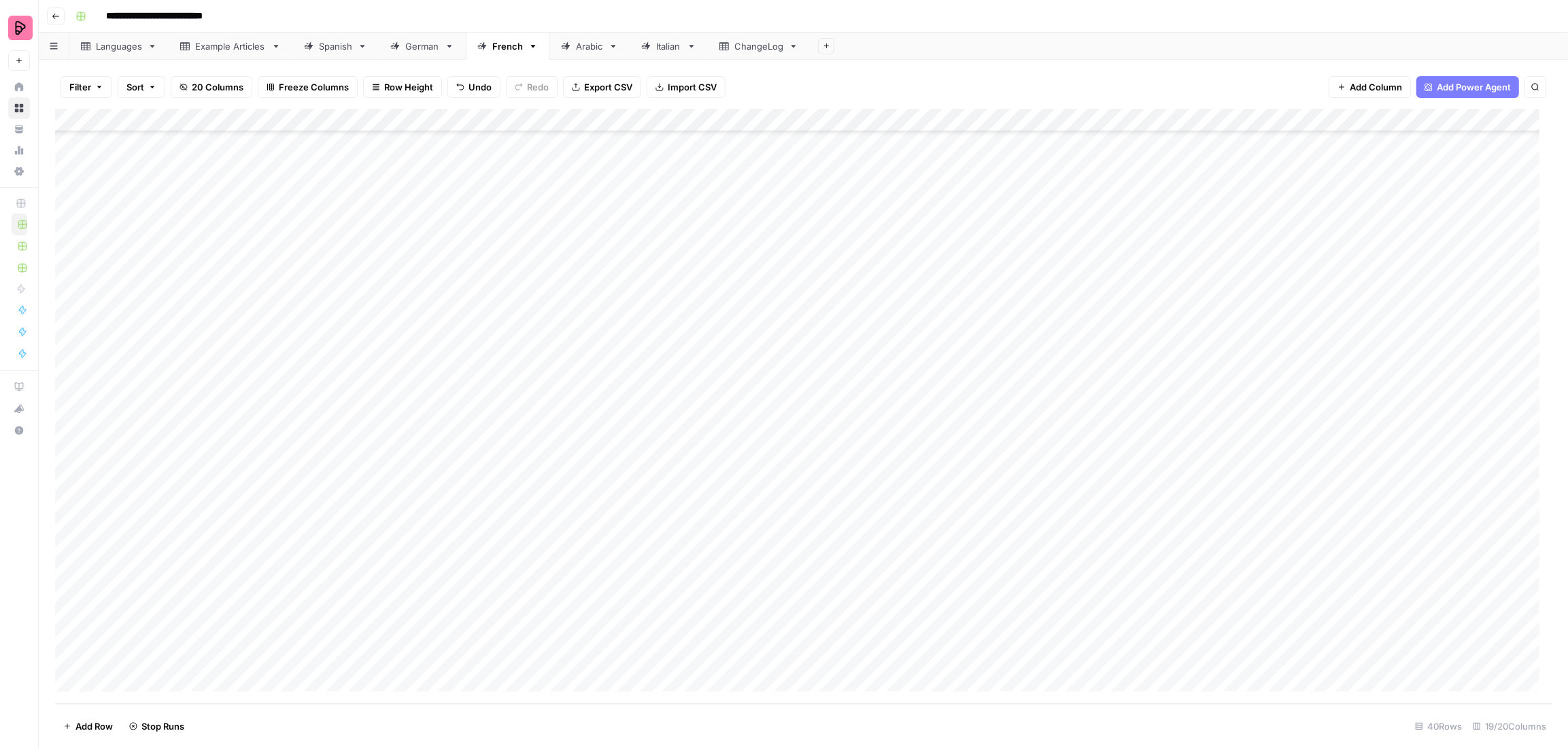
click at [739, 566] on div "Add Column" at bounding box center [804, 406] width 1497 height 595
click at [743, 591] on div "Add Column" at bounding box center [804, 406] width 1497 height 595
click at [746, 605] on div "Add Column" at bounding box center [804, 406] width 1497 height 595
click at [746, 633] on div "Add Column" at bounding box center [804, 406] width 1497 height 595
click at [743, 472] on div "Add Column" at bounding box center [804, 406] width 1497 height 595
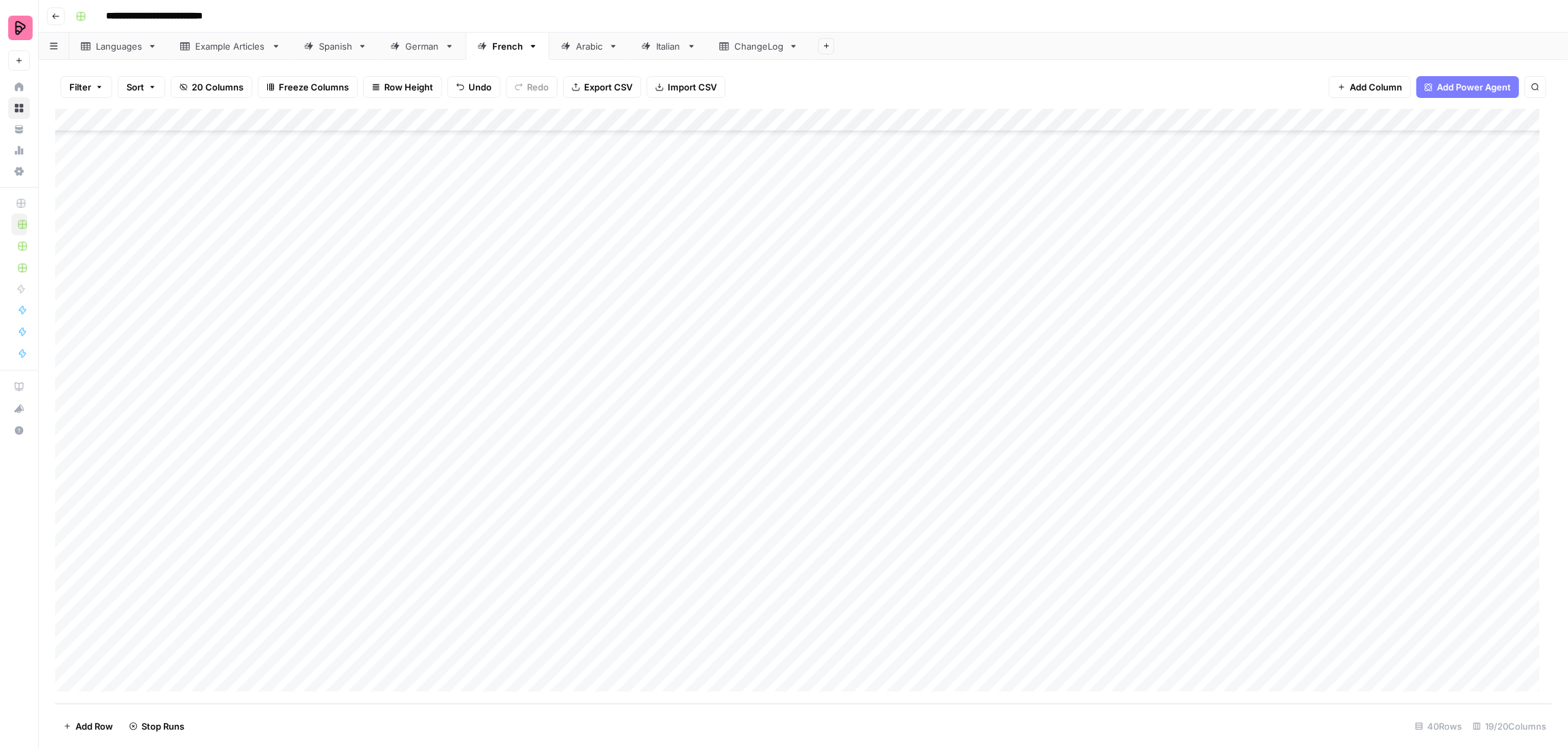
click at [214, 633] on div "Add Column" at bounding box center [804, 406] width 1497 height 595
click at [452, 633] on div "Add Column" at bounding box center [804, 406] width 1497 height 595
click at [542, 633] on div "Add Column" at bounding box center [804, 406] width 1497 height 595
click at [447, 633] on div "Add Column" at bounding box center [804, 406] width 1497 height 595
click at [564, 633] on div "Add Column" at bounding box center [804, 406] width 1497 height 595
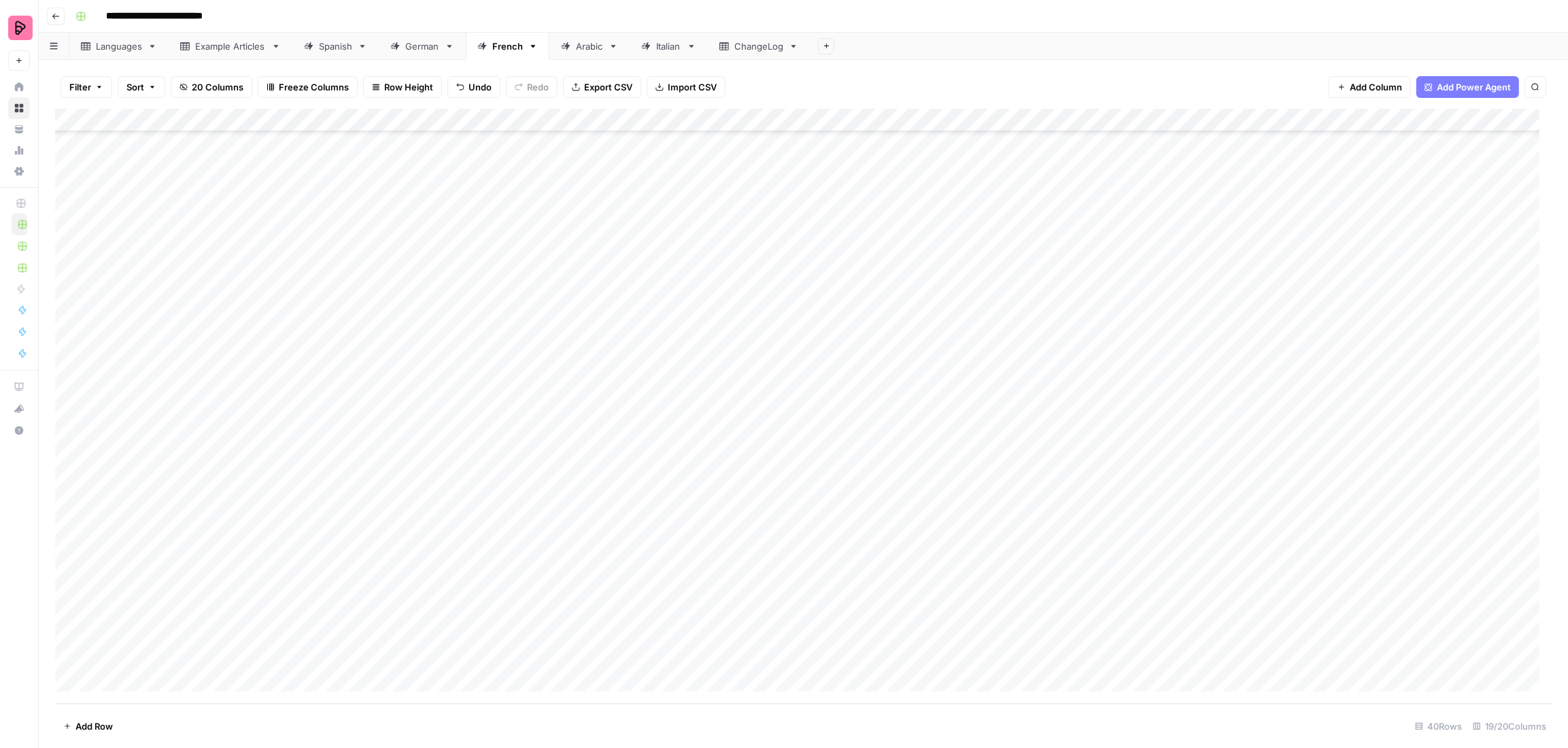
click at [564, 633] on div "Add Column" at bounding box center [804, 406] width 1497 height 595
click at [564, 633] on textarea "**********" at bounding box center [618, 658] width 218 height 19
type textarea "******"
click at [879, 633] on div "Add Column" at bounding box center [804, 406] width 1497 height 595
click at [688, 633] on div "Add Column" at bounding box center [804, 406] width 1497 height 595
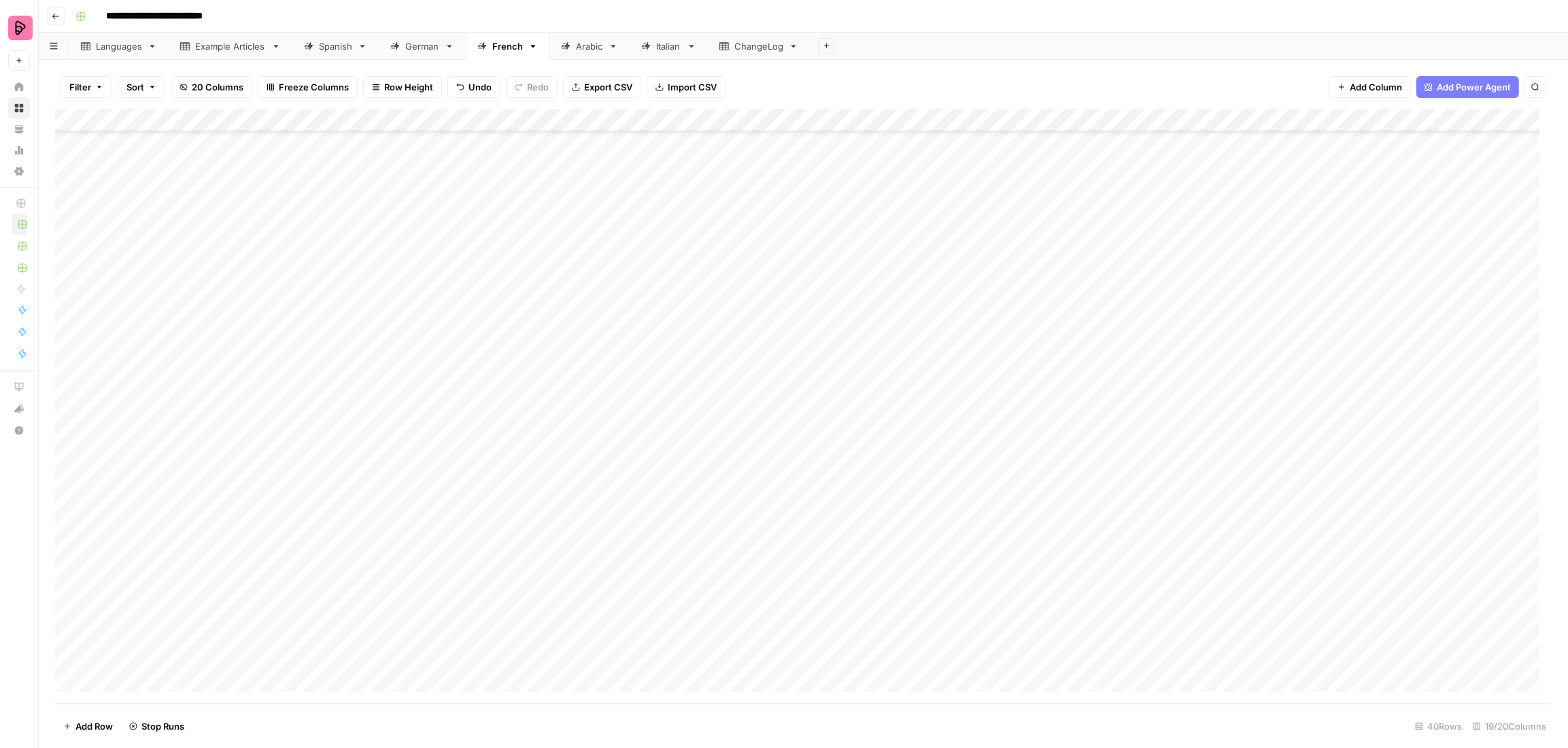
click at [409, 41] on div "German" at bounding box center [422, 46] width 34 height 14
click at [507, 54] on link "French" at bounding box center [507, 46] width 84 height 28
click at [446, 119] on div "Add Column" at bounding box center [804, 406] width 1497 height 595
click at [446, 119] on div at bounding box center [449, 122] width 123 height 28
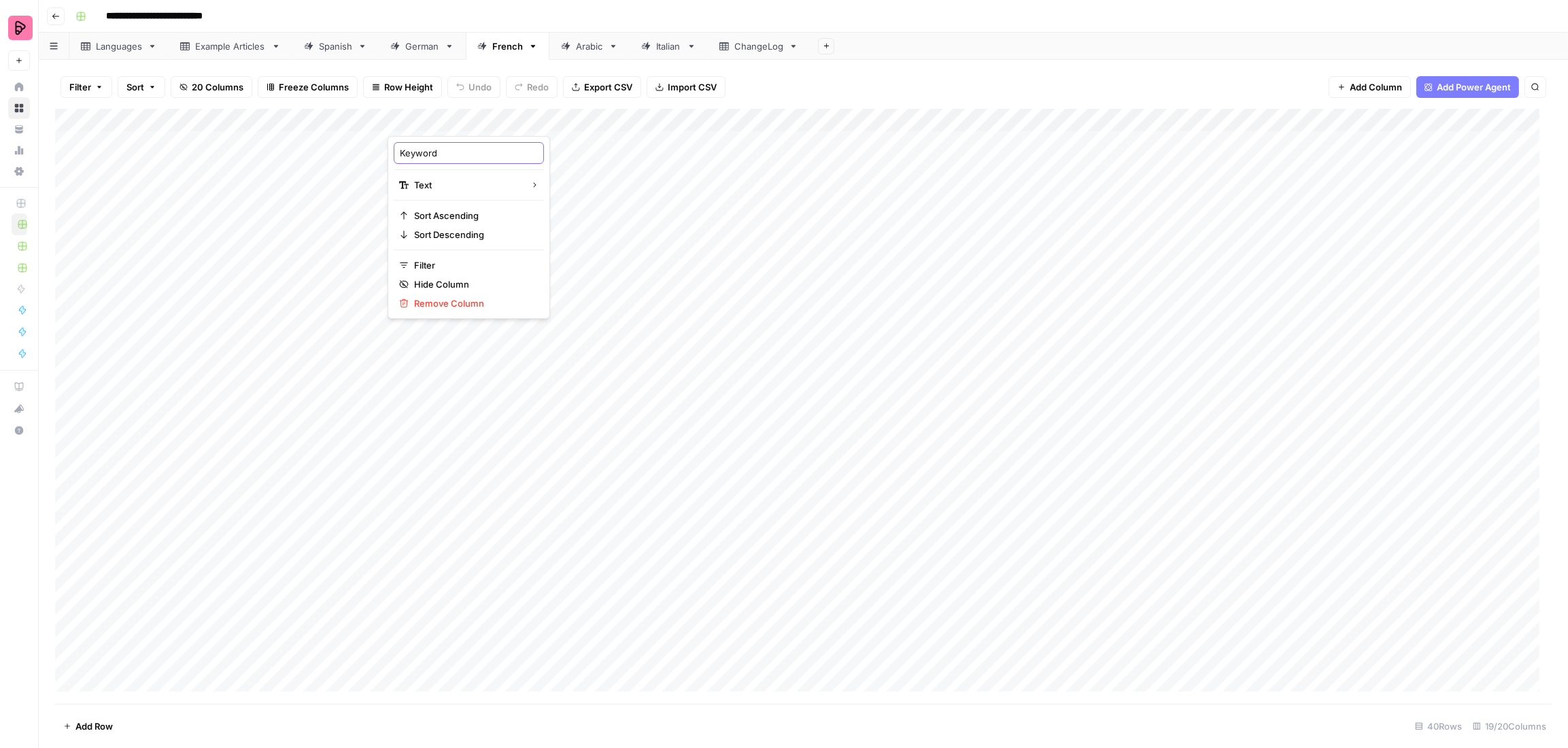
click at [439, 152] on input "Keyword" at bounding box center [468, 153] width 138 height 14
type input "Primary KW"
click at [339, 49] on div "Spanish" at bounding box center [336, 46] width 33 height 14
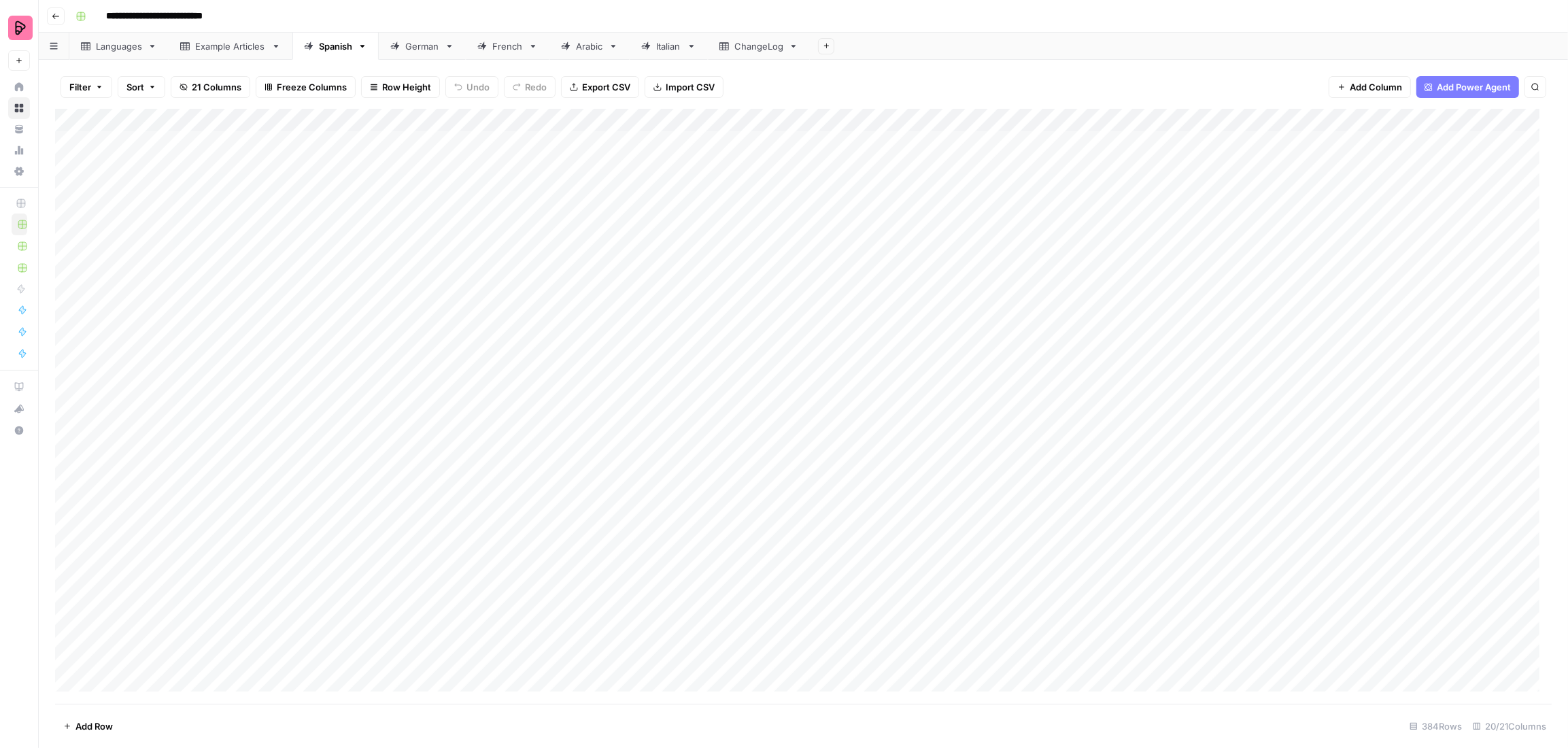
click at [341, 123] on div "Add Column" at bounding box center [804, 406] width 1497 height 595
click at [134, 153] on input "https://preply.com/en/blog/how-long-does-it-take-to-learn-gujarati-a-complete-t…" at bounding box center [161, 153] width 138 height 14
click at [467, 122] on div "Add Column" at bounding box center [804, 406] width 1497 height 595
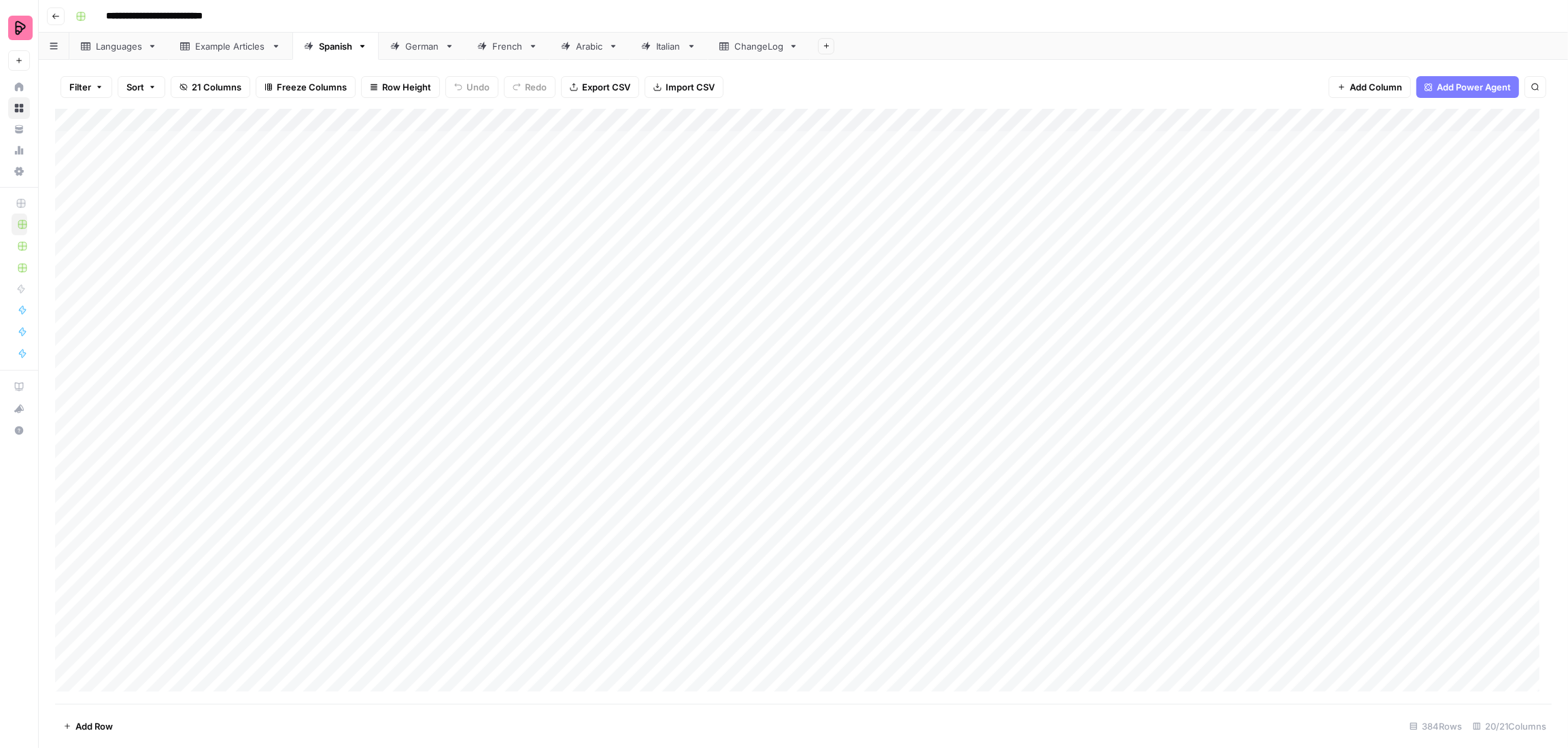
click at [262, 112] on div "Add Column" at bounding box center [804, 406] width 1497 height 595
click at [175, 156] on input "https://preply.com/en/blog/how-long-does-it-take-to-learn-gujarati-a-complete-t…" at bounding box center [161, 153] width 138 height 14
click at [56, 119] on div "Add Column" at bounding box center [804, 406] width 1497 height 595
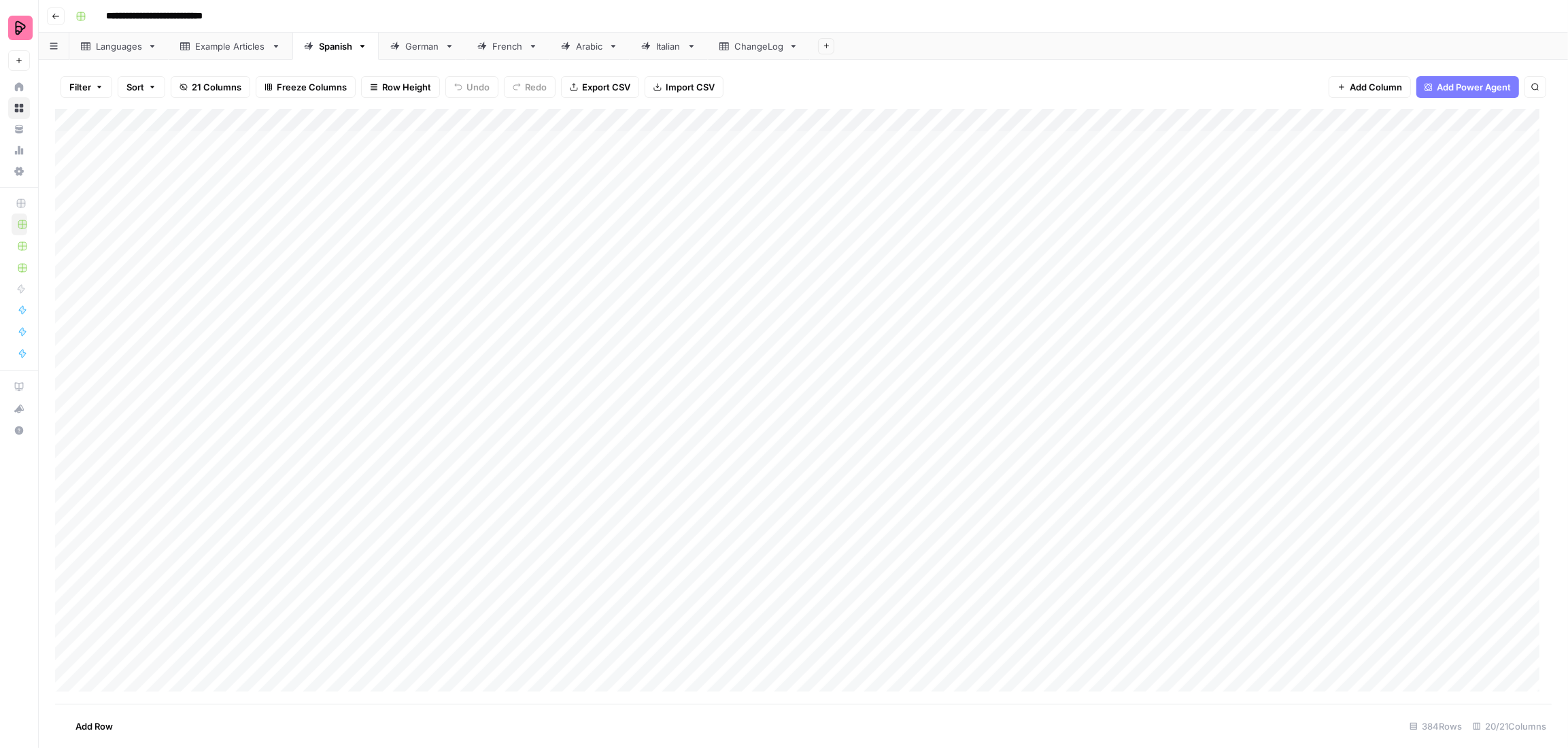
click at [66, 119] on div "Add Column" at bounding box center [804, 406] width 1497 height 595
